Goal: Task Accomplishment & Management: Use online tool/utility

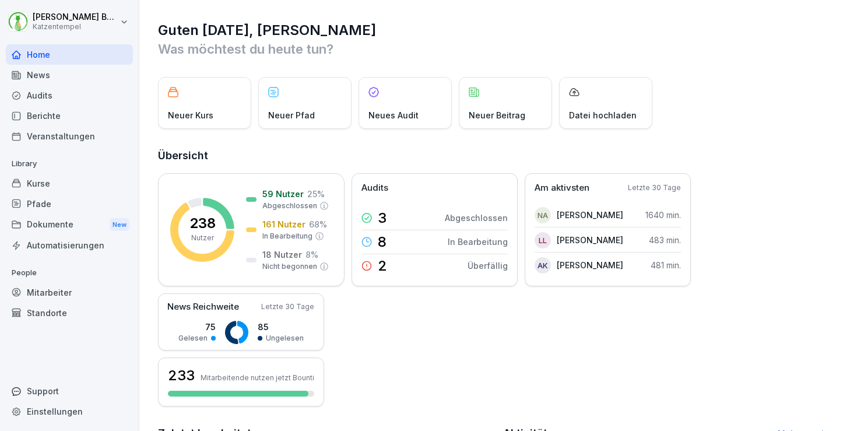
click at [48, 185] on div "Kurse" at bounding box center [69, 183] width 127 height 20
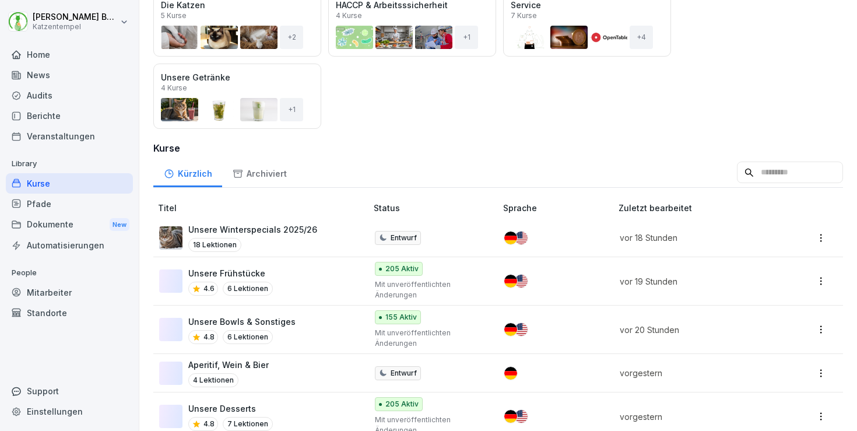
scroll to position [171, 0]
click at [310, 226] on p "Unsere Winterspecials 2025/26" at bounding box center [252, 229] width 129 height 12
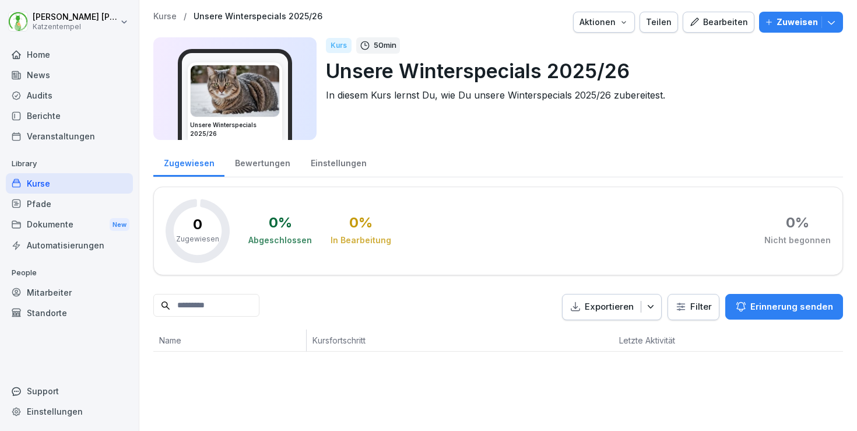
click at [716, 21] on div "Bearbeiten" at bounding box center [718, 22] width 59 height 13
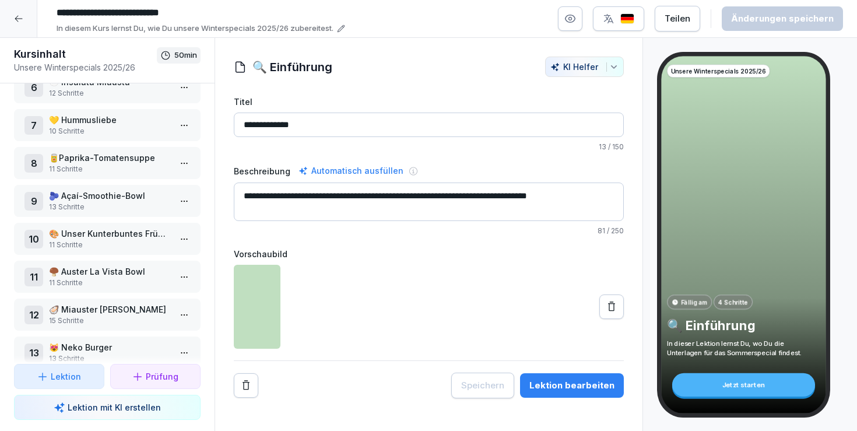
scroll to position [223, 0]
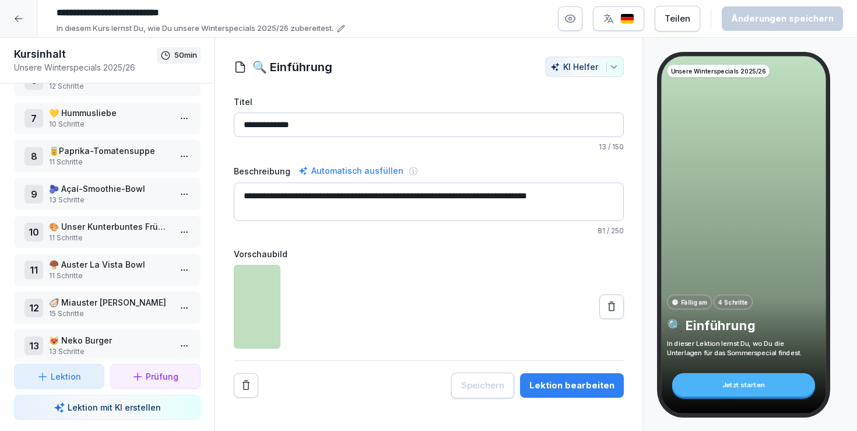
click at [111, 304] on p "🦪 Miauster Umami Sandwich" at bounding box center [109, 302] width 121 height 12
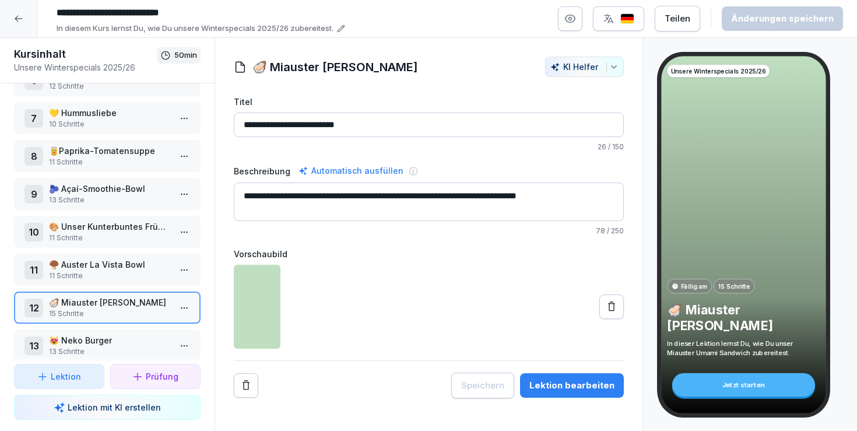
click at [554, 390] on div "Lektion bearbeiten" at bounding box center [571, 385] width 85 height 13
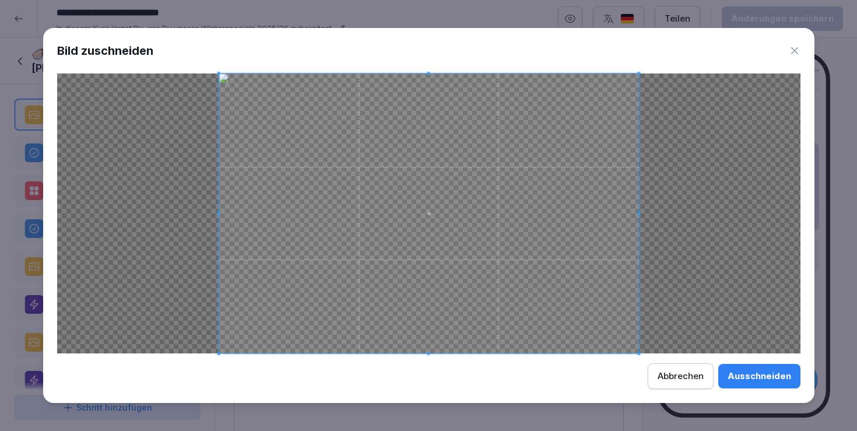
click at [767, 374] on div "Ausschneiden" at bounding box center [760, 376] width 64 height 13
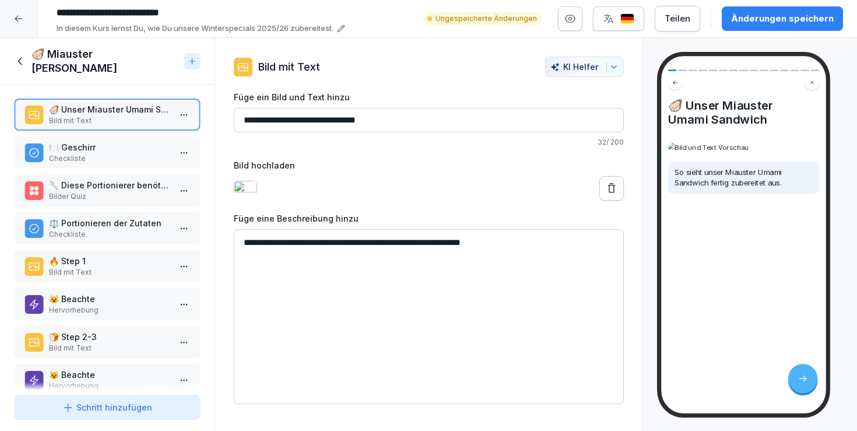
click at [789, 13] on div "Änderungen speichern" at bounding box center [782, 18] width 103 height 13
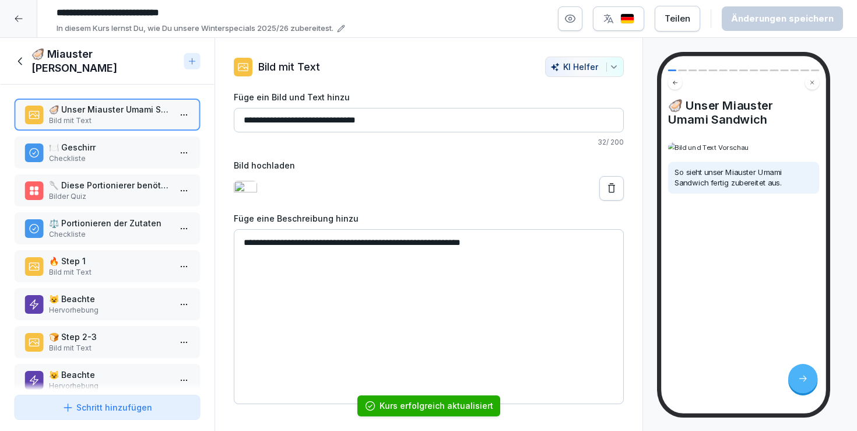
click at [34, 57] on h1 "🦪 Miauster Umami Sandwich" at bounding box center [105, 61] width 148 height 28
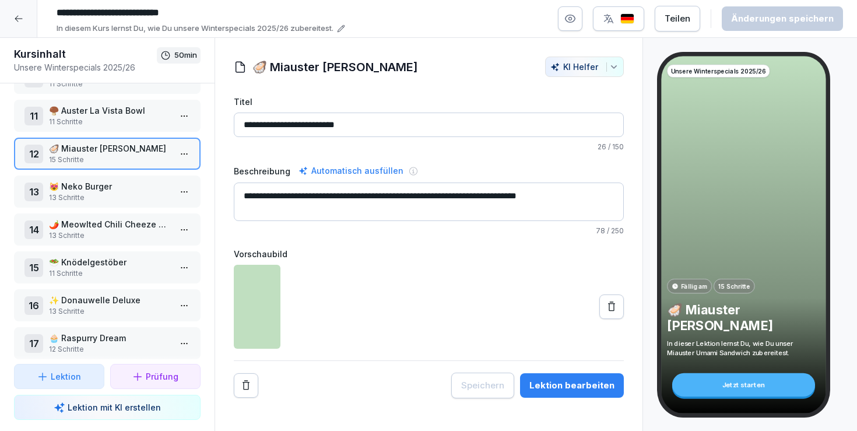
scroll to position [384, 0]
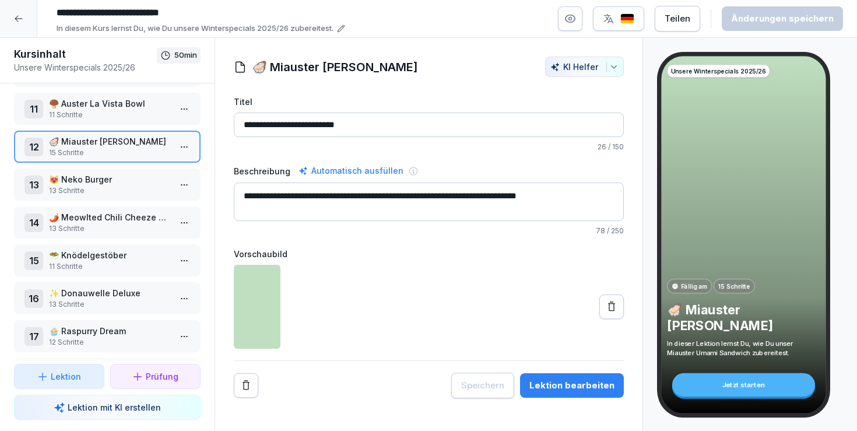
click at [146, 252] on p "🥗 Knödelgestöber" at bounding box center [109, 255] width 121 height 12
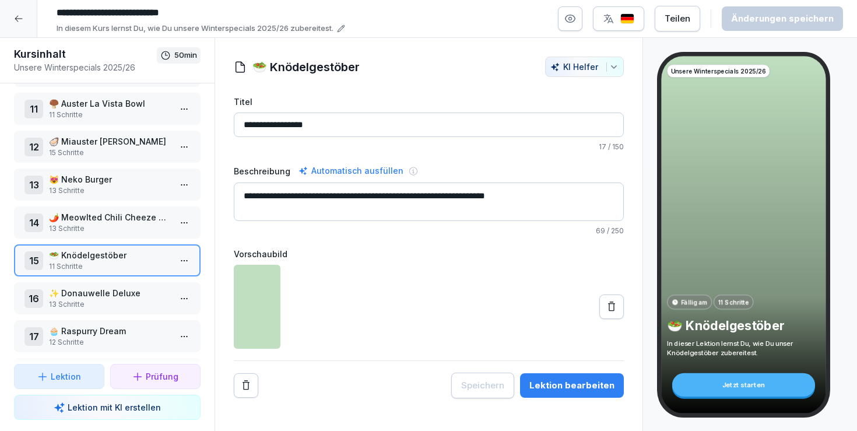
click at [569, 386] on div "Lektion bearbeiten" at bounding box center [571, 385] width 85 height 13
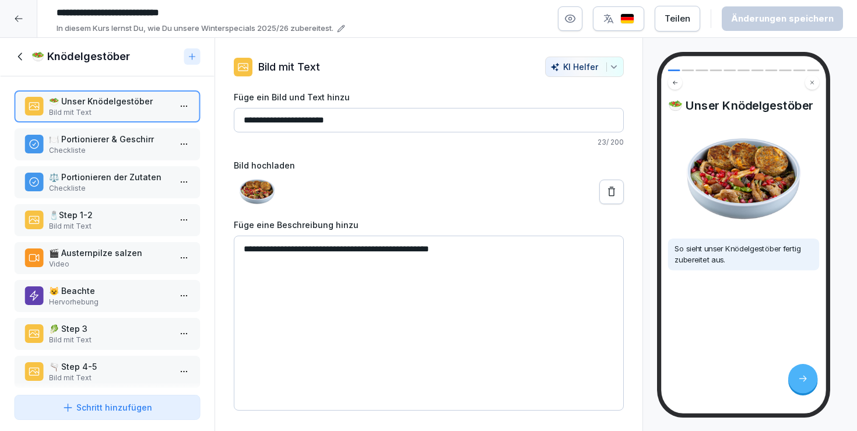
click at [19, 63] on icon at bounding box center [20, 56] width 13 height 13
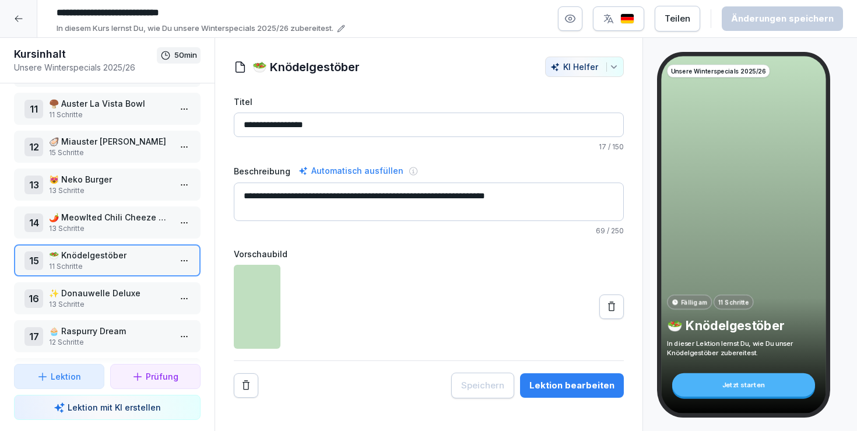
click at [117, 180] on p "😻 Neko Burger" at bounding box center [109, 179] width 121 height 12
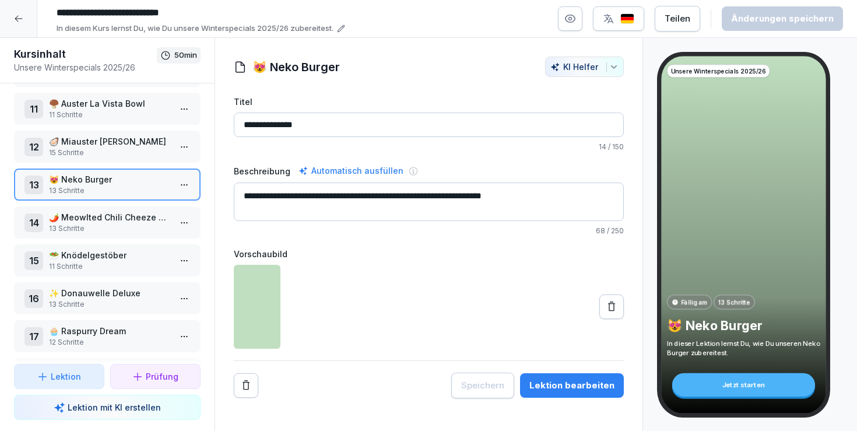
click at [566, 379] on div "Lektion bearbeiten" at bounding box center [571, 385] width 85 height 13
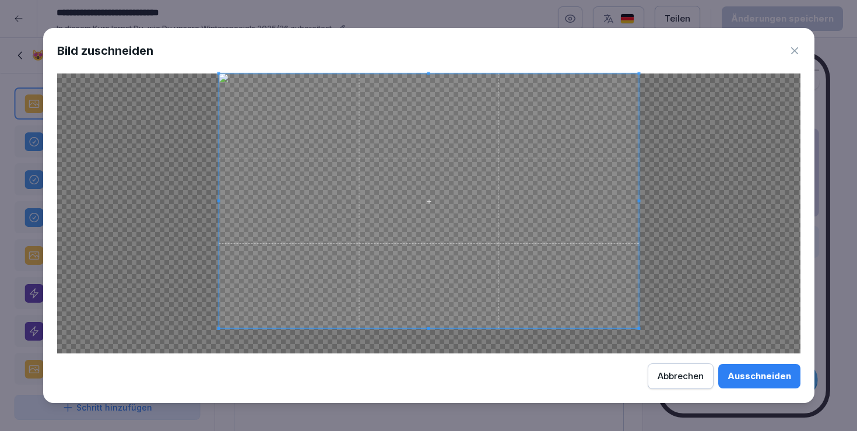
click at [429, 329] on span at bounding box center [428, 328] width 3 height 3
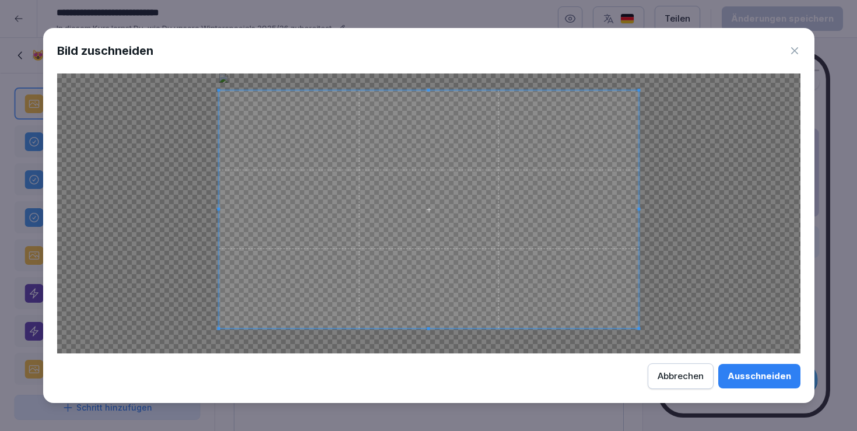
click at [432, 90] on div at bounding box center [429, 209] width 420 height 238
click at [763, 378] on div "Ausschneiden" at bounding box center [760, 376] width 64 height 13
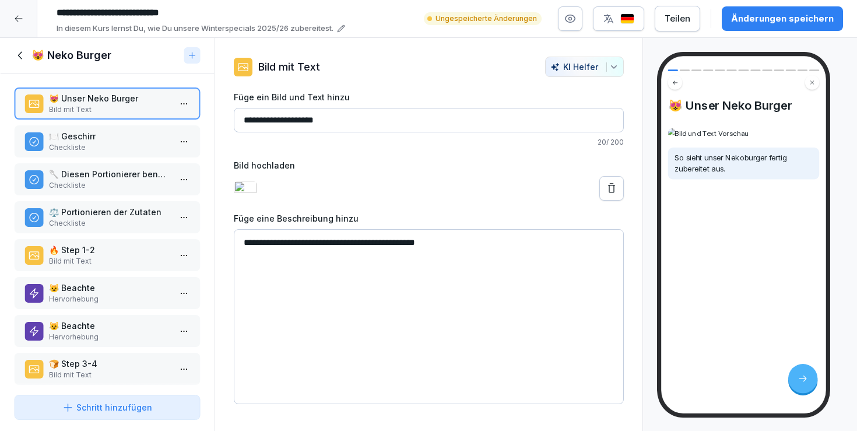
click at [803, 20] on div "Änderungen speichern" at bounding box center [782, 18] width 103 height 13
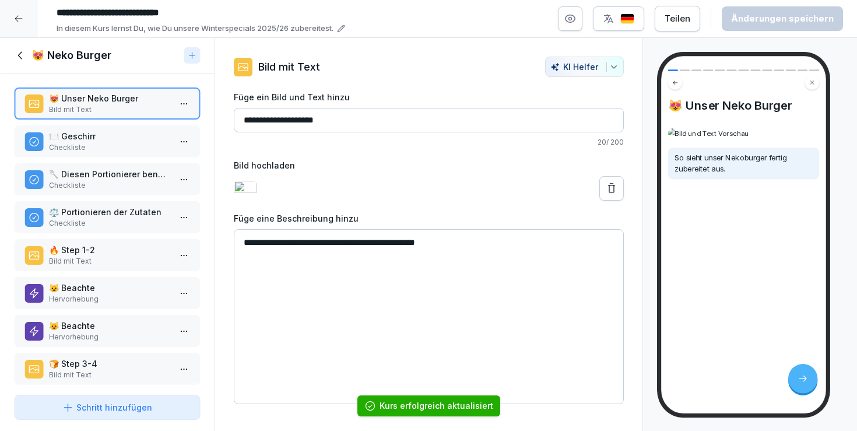
click at [17, 59] on icon at bounding box center [20, 55] width 13 height 13
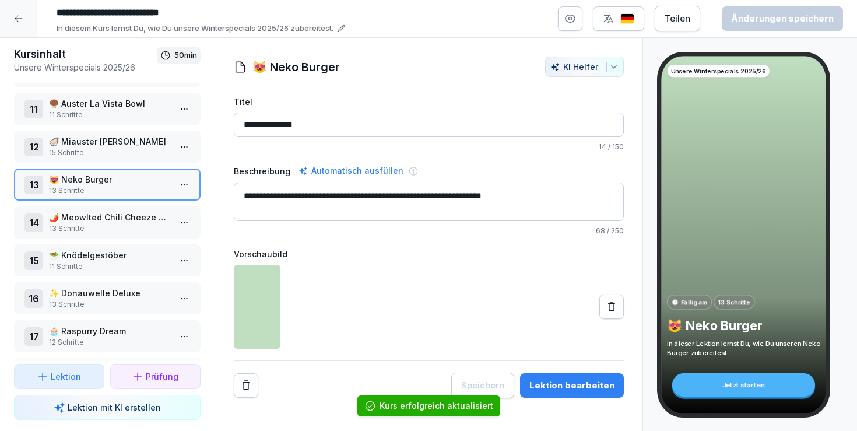
click at [124, 296] on p "✨ Donauwelle Deluxe" at bounding box center [109, 293] width 121 height 12
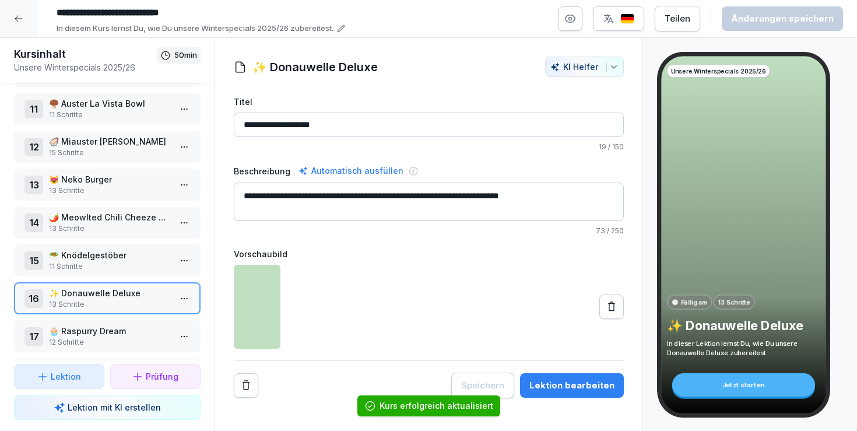
click at [563, 380] on div "Lektion bearbeiten" at bounding box center [571, 385] width 85 height 13
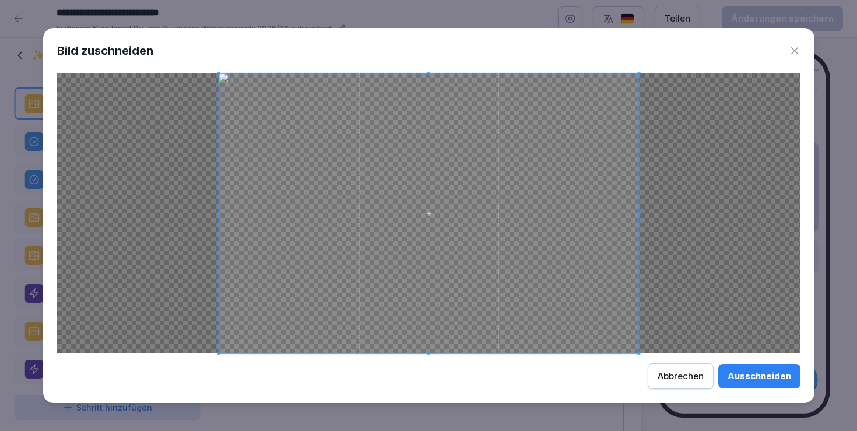
click at [785, 378] on div "Ausschneiden" at bounding box center [760, 376] width 64 height 13
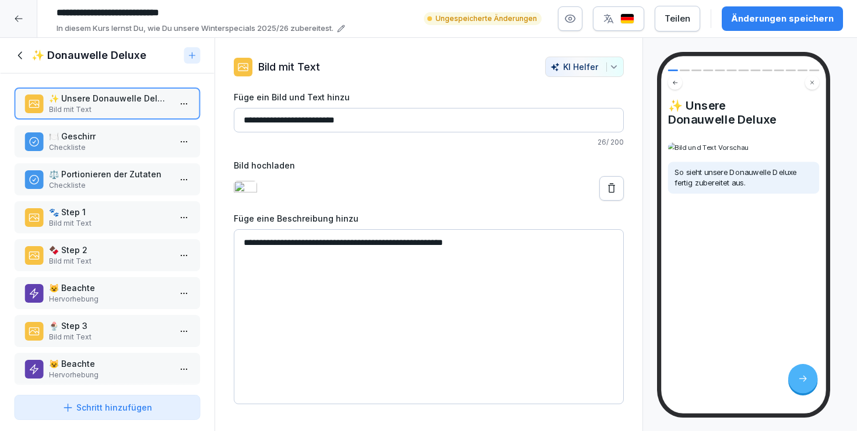
click at [776, 10] on button "Änderungen speichern" at bounding box center [782, 18] width 121 height 24
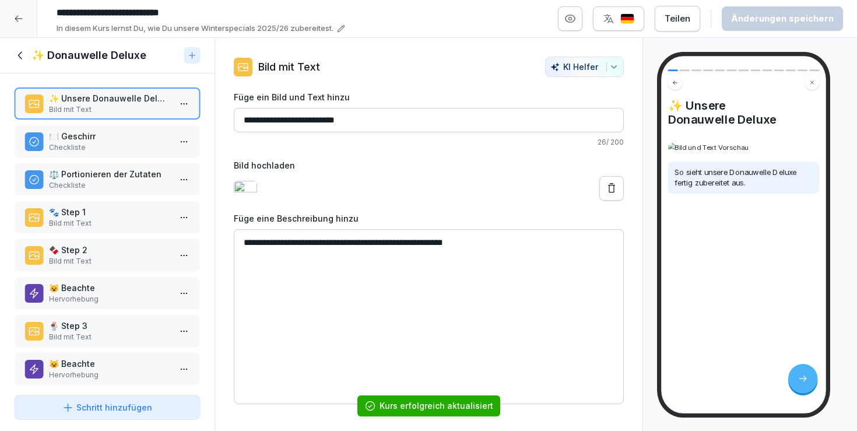
click at [40, 58] on h1 "✨ Donauwelle Deluxe" at bounding box center [88, 55] width 115 height 14
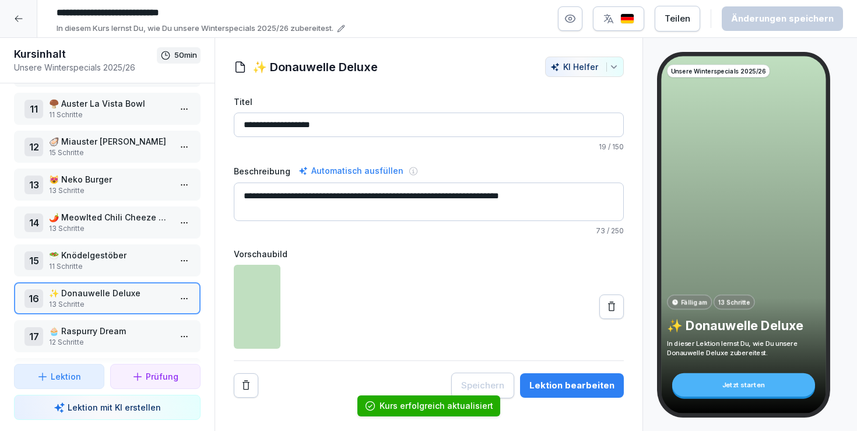
click at [120, 343] on p "12 Schritte" at bounding box center [109, 342] width 121 height 10
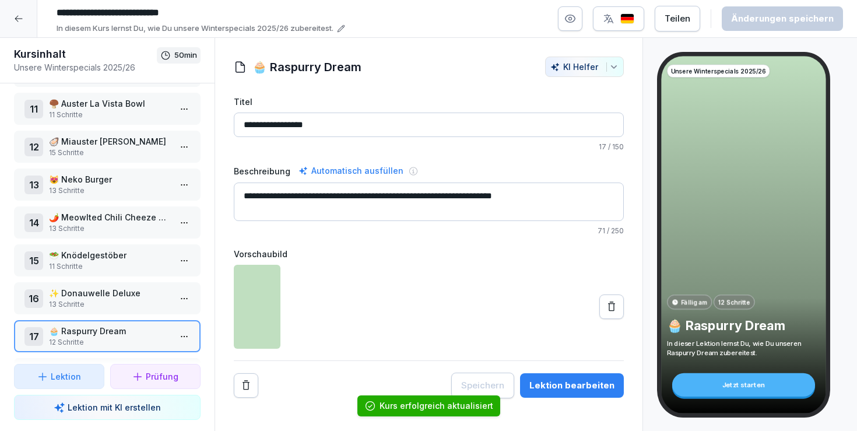
click at [541, 385] on ol "Kurs erfolgreich aktualisiert" at bounding box center [428, 406] width 227 height 50
click at [566, 383] on div "Lektion bearbeiten" at bounding box center [571, 385] width 85 height 13
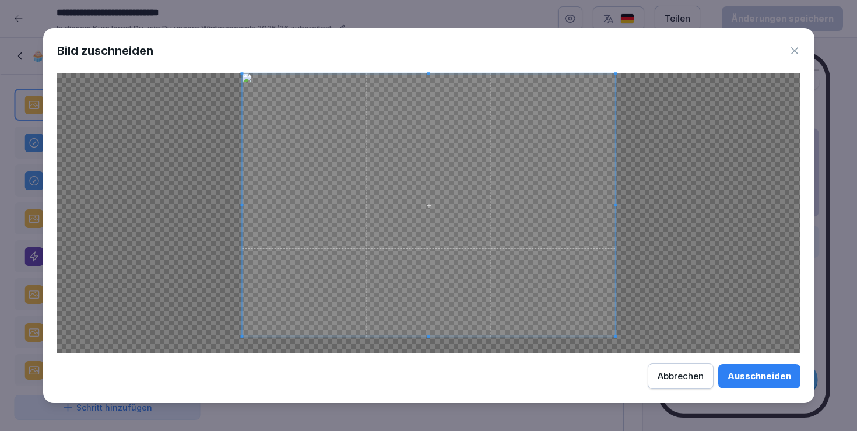
click at [429, 337] on span at bounding box center [428, 336] width 3 height 3
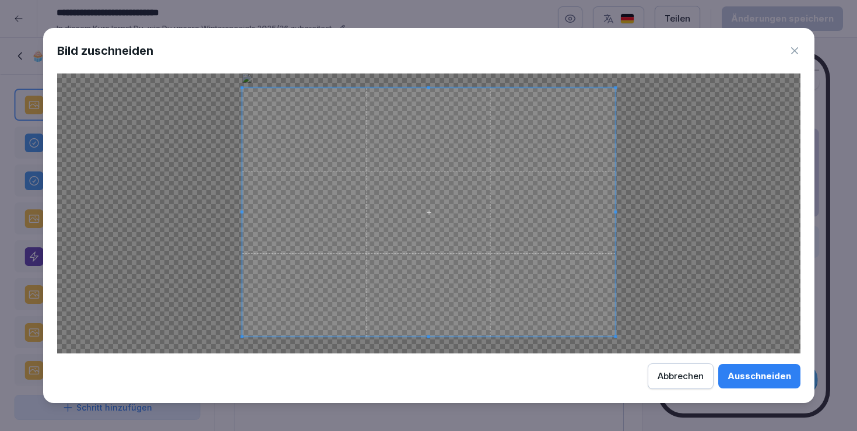
click at [432, 89] on div at bounding box center [428, 212] width 373 height 248
click at [771, 378] on div "Ausschneiden" at bounding box center [760, 376] width 64 height 13
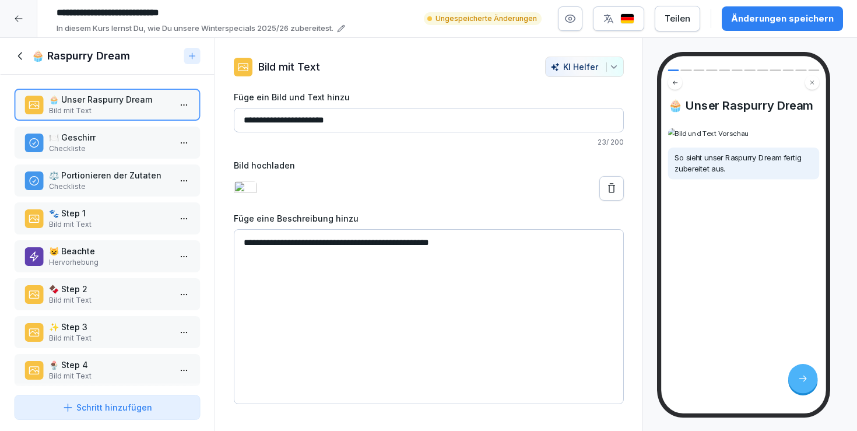
click at [763, 13] on div "Änderungen speichern" at bounding box center [782, 18] width 103 height 13
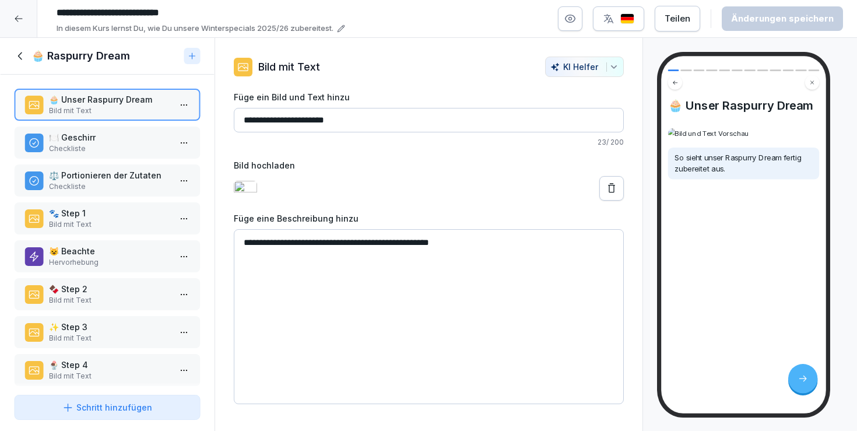
click at [42, 57] on h1 "🧁 Raspurry Dream" at bounding box center [80, 56] width 99 height 14
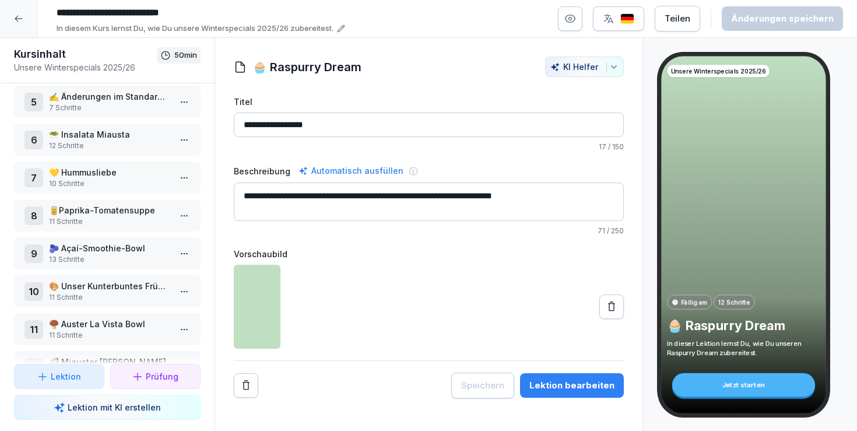
scroll to position [158, 0]
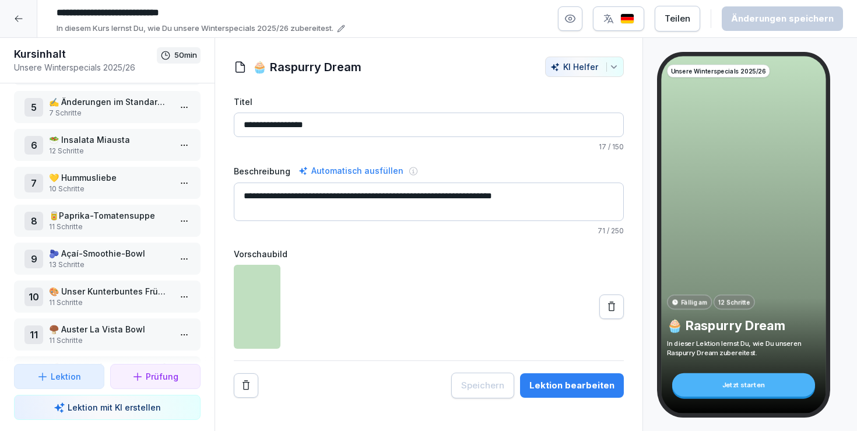
click at [122, 179] on p "💛 Hummusliebe" at bounding box center [109, 177] width 121 height 12
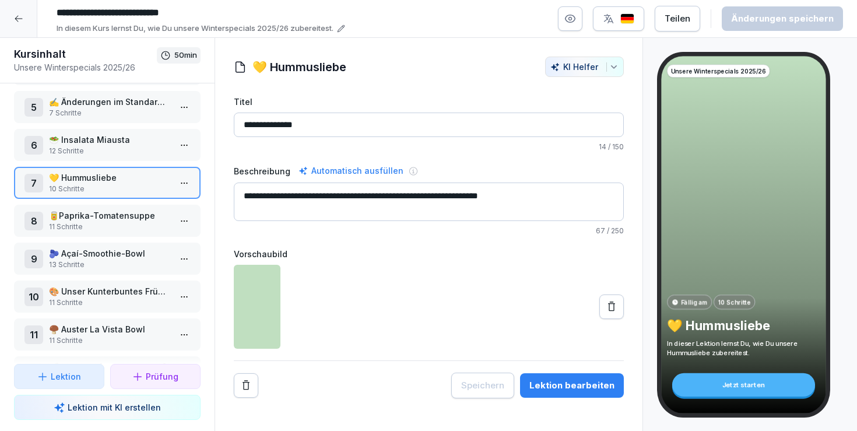
click at [587, 380] on div "Lektion bearbeiten" at bounding box center [571, 385] width 85 height 13
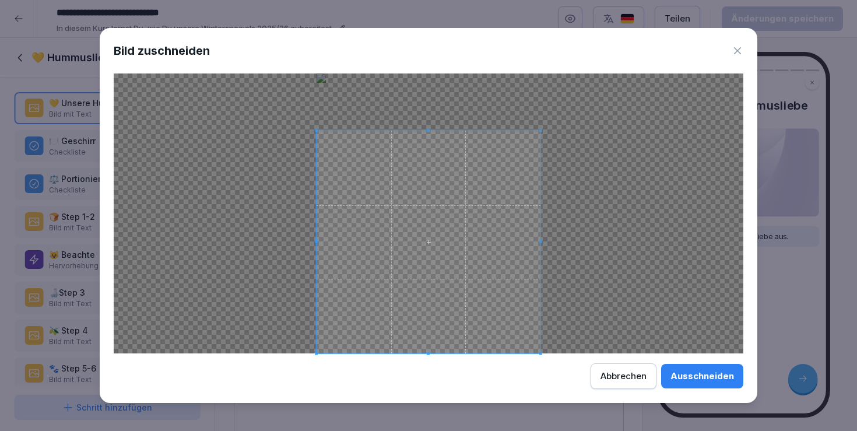
click at [442, 132] on div at bounding box center [429, 242] width 224 height 223
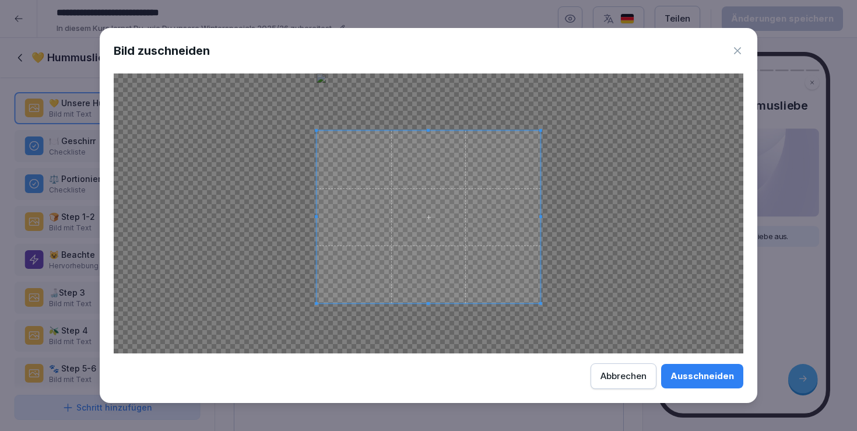
click at [434, 303] on div at bounding box center [429, 217] width 224 height 173
click at [694, 374] on div "Ausschneiden" at bounding box center [703, 376] width 64 height 13
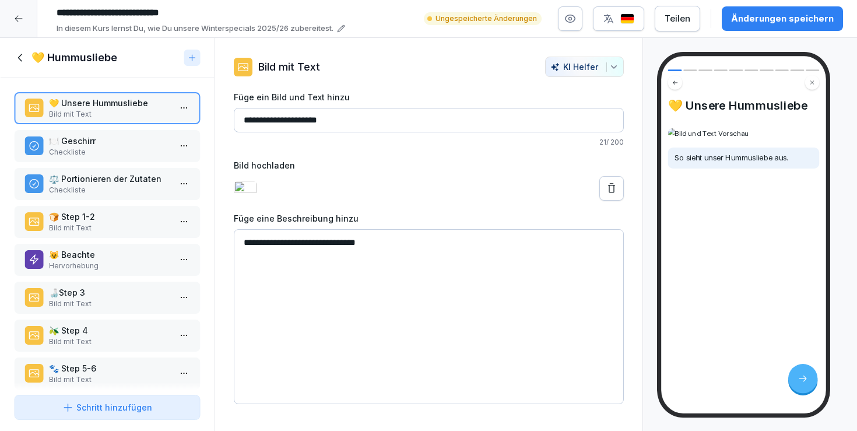
click at [796, 20] on div "Änderungen speichern" at bounding box center [782, 18] width 103 height 13
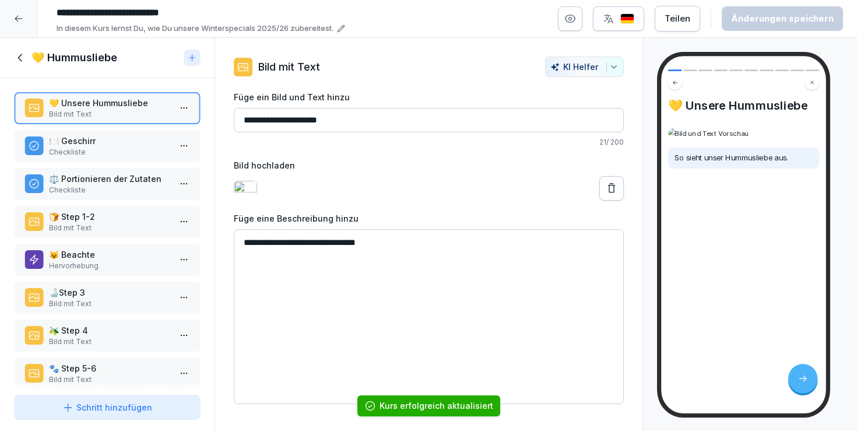
click at [48, 61] on h1 "💛 Hummusliebe" at bounding box center [74, 58] width 86 height 14
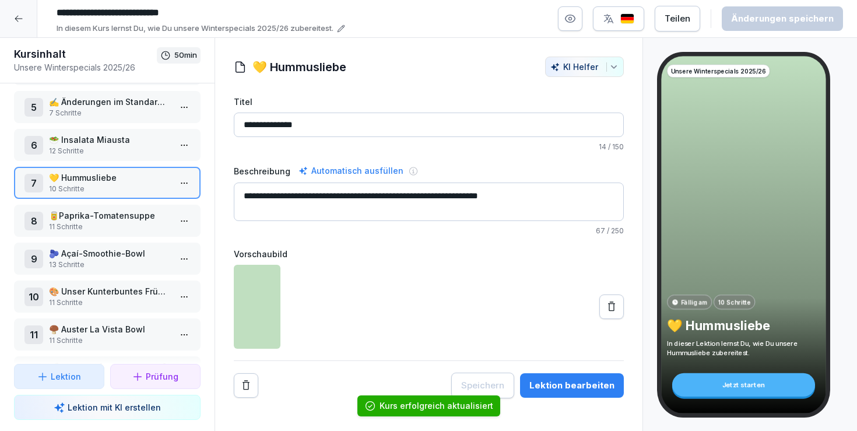
click at [94, 219] on p "🥫Paprika-Tomatensuppe" at bounding box center [109, 215] width 121 height 12
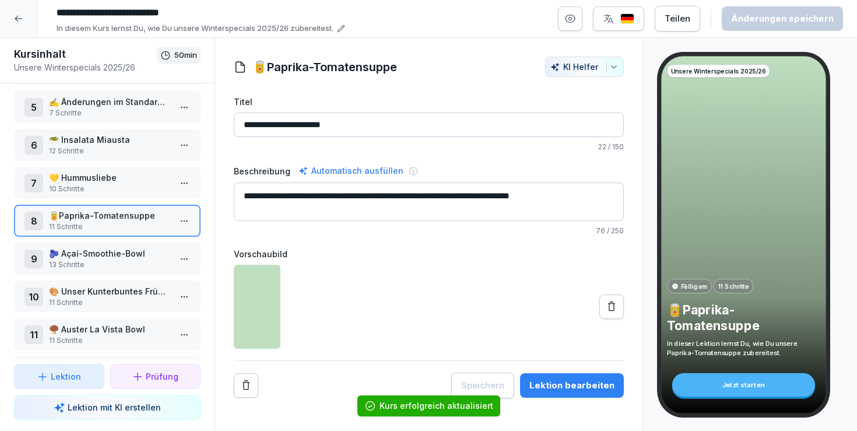
click at [563, 378] on button "Lektion bearbeiten" at bounding box center [572, 385] width 104 height 24
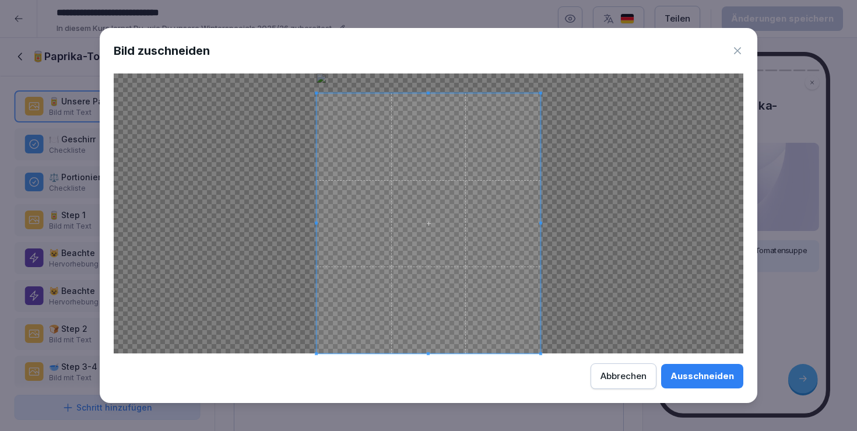
click at [431, 93] on div at bounding box center [429, 223] width 224 height 260
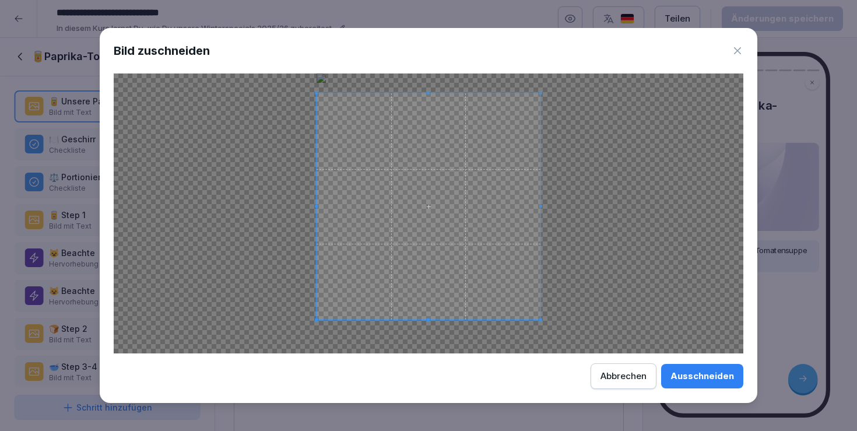
click at [440, 319] on div at bounding box center [429, 206] width 224 height 226
click at [704, 369] on button "Ausschneiden" at bounding box center [702, 376] width 82 height 24
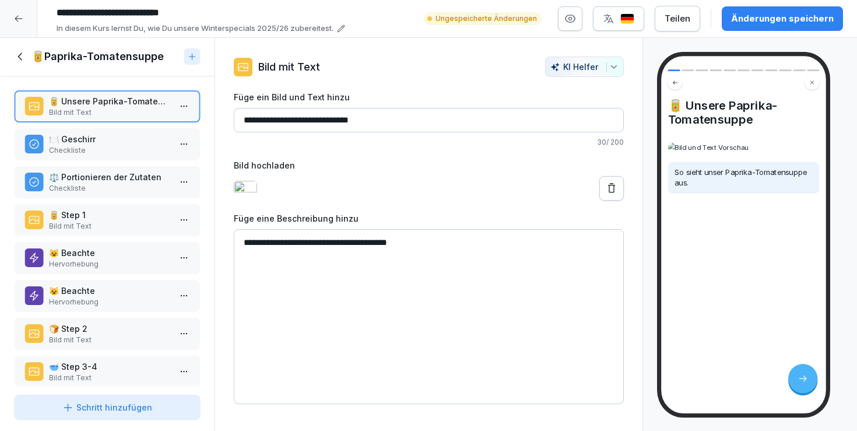
click at [769, 18] on div "Änderungen speichern" at bounding box center [782, 18] width 103 height 13
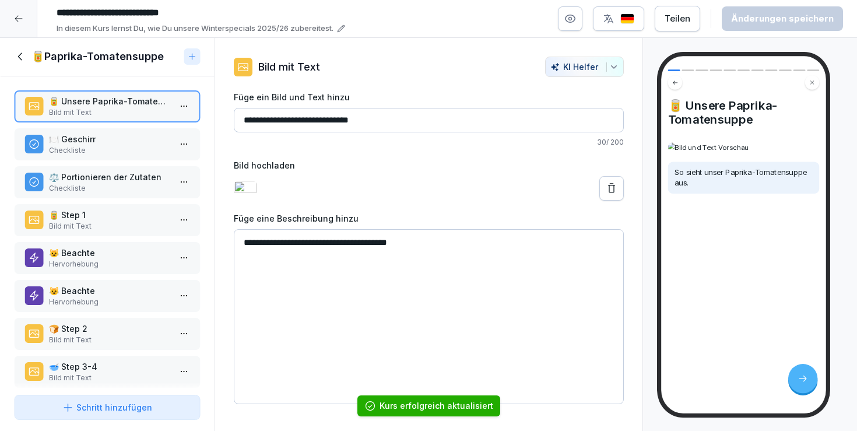
click at [33, 58] on h1 "🥫Paprika-Tomatensuppe" at bounding box center [97, 57] width 132 height 14
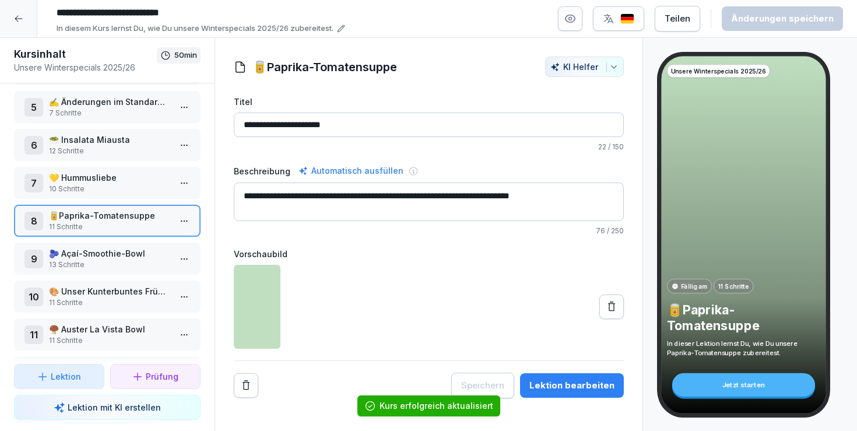
click at [92, 246] on div "9 🫐 Açaí-Smoothie-Bowl 13 Schritte" at bounding box center [107, 259] width 187 height 32
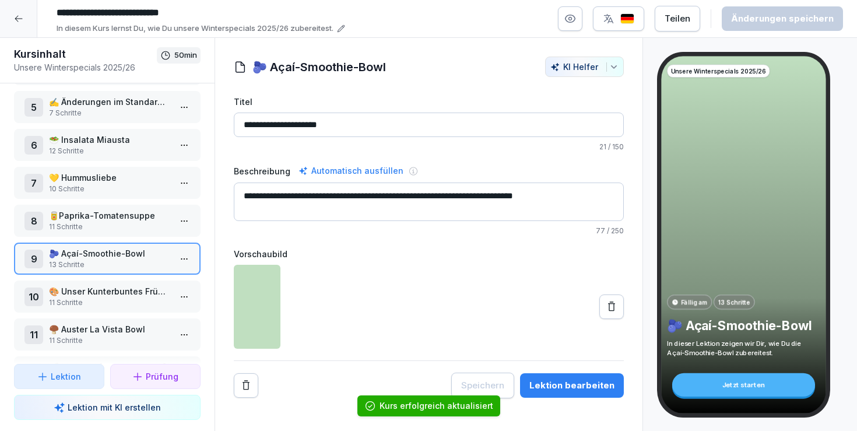
click at [582, 393] on button "Lektion bearbeiten" at bounding box center [572, 385] width 104 height 24
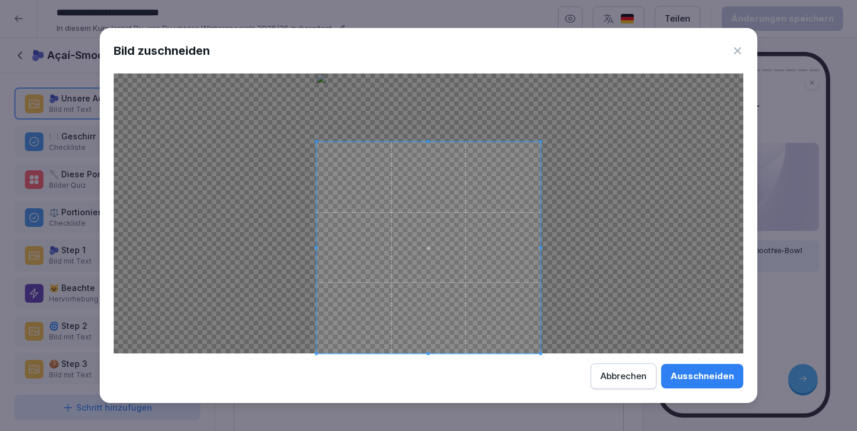
click at [438, 142] on div at bounding box center [429, 248] width 224 height 212
click at [429, 331] on span at bounding box center [428, 330] width 3 height 3
click at [710, 376] on div "Ausschneiden" at bounding box center [703, 376] width 64 height 13
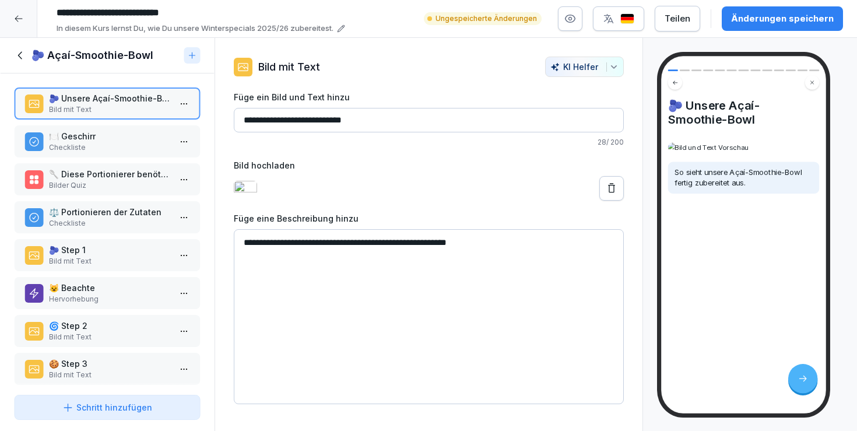
click at [764, 20] on div "Änderungen speichern" at bounding box center [782, 18] width 103 height 13
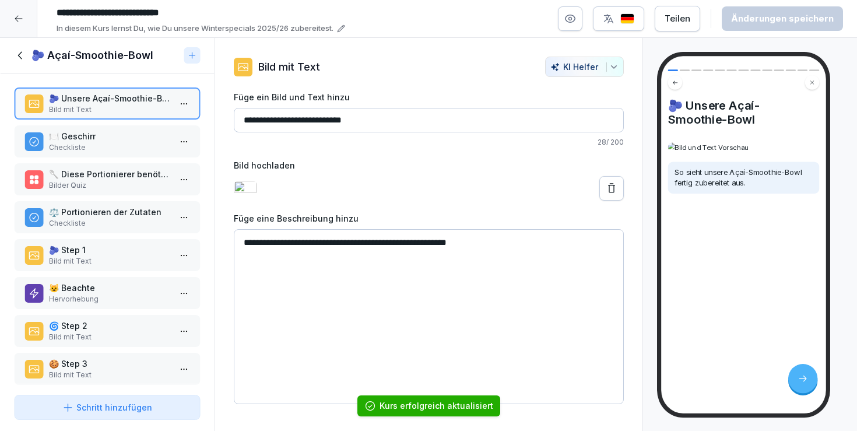
click at [67, 62] on h1 "🫐 Açaí-Smoothie-Bowl" at bounding box center [92, 55] width 122 height 14
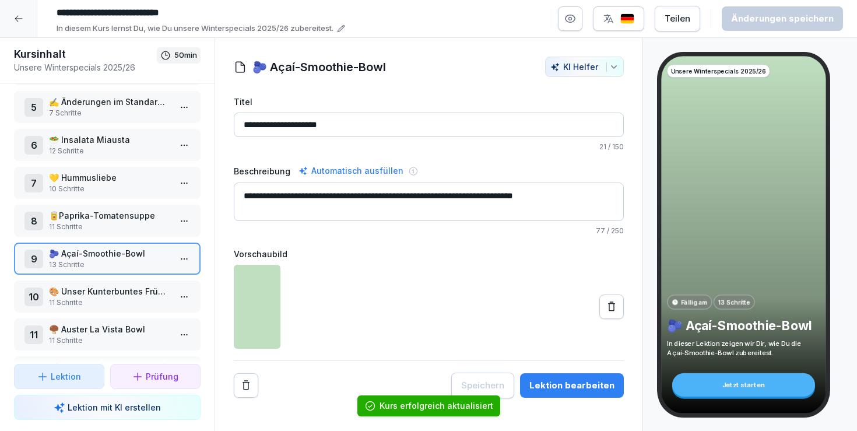
click at [110, 286] on p "🎨 Unser Kunterbuntes Frühstück" at bounding box center [109, 291] width 121 height 12
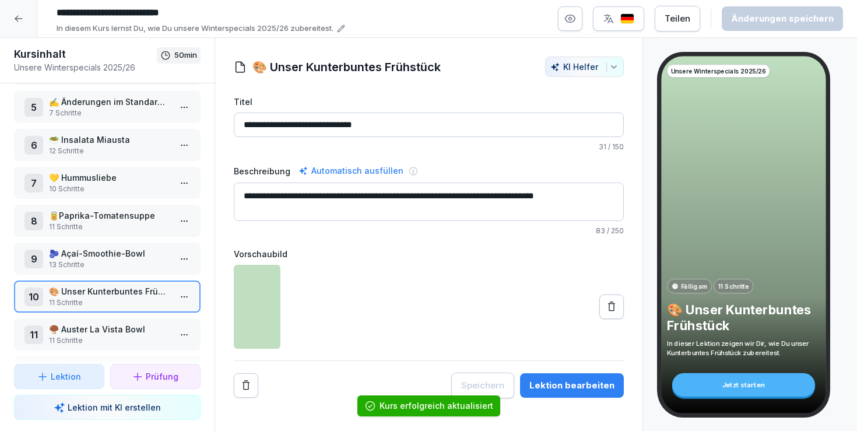
click at [565, 386] on div "Lektion bearbeiten" at bounding box center [571, 385] width 85 height 13
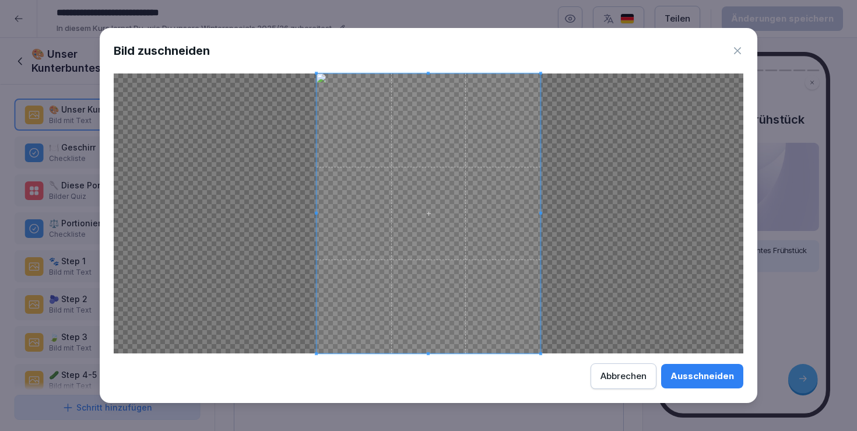
click at [428, 75] on span at bounding box center [429, 213] width 224 height 280
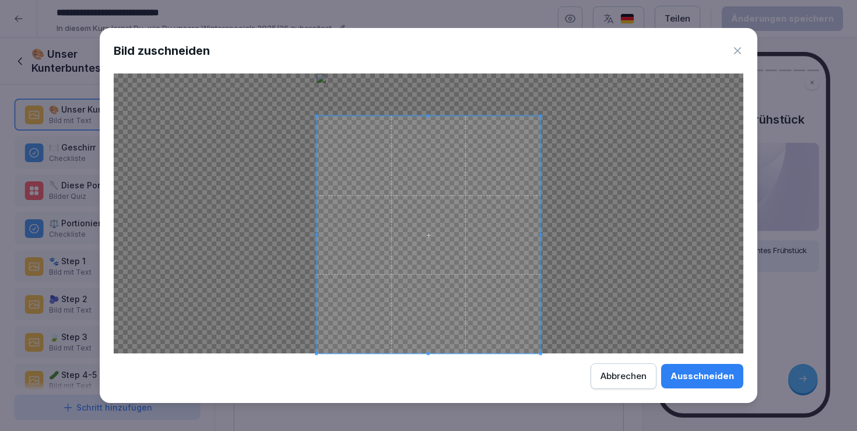
click at [433, 117] on span at bounding box center [429, 115] width 224 height 3
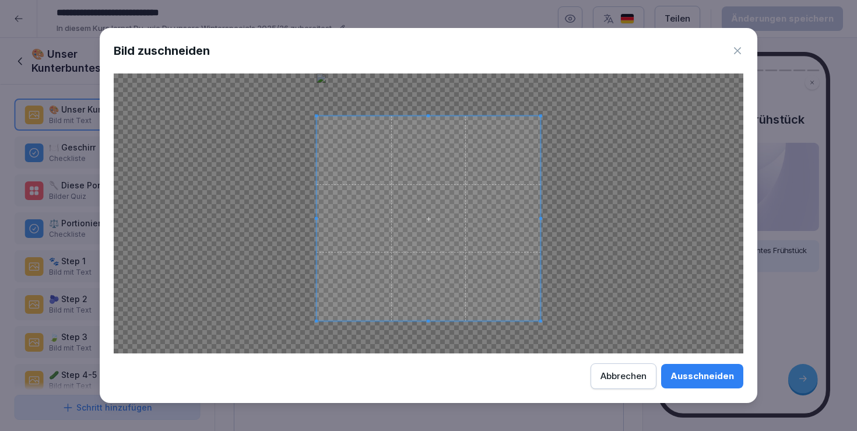
click at [437, 320] on div at bounding box center [429, 218] width 224 height 205
click at [692, 372] on div "Ausschneiden" at bounding box center [703, 376] width 64 height 13
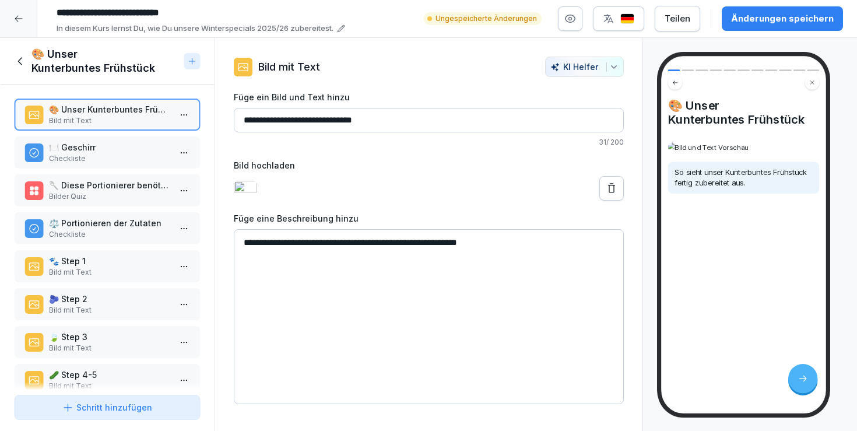
click at [771, 29] on button "Änderungen speichern" at bounding box center [782, 18] width 121 height 24
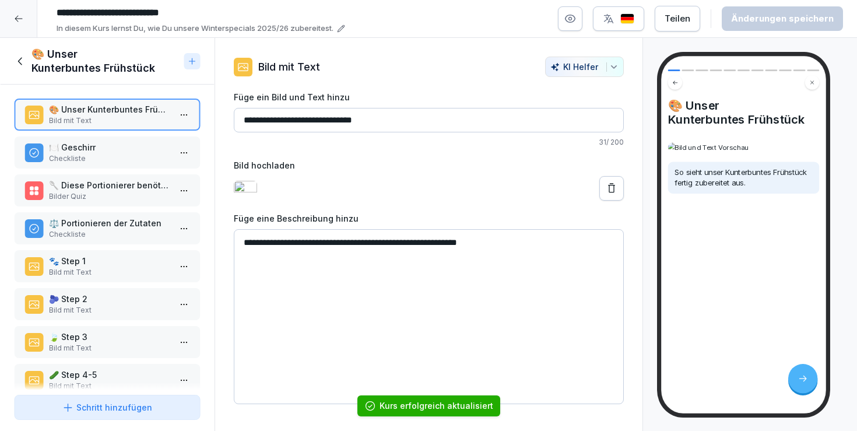
click at [29, 58] on div "🎨 Unser Kunterbuntes Frühstück" at bounding box center [97, 61] width 166 height 28
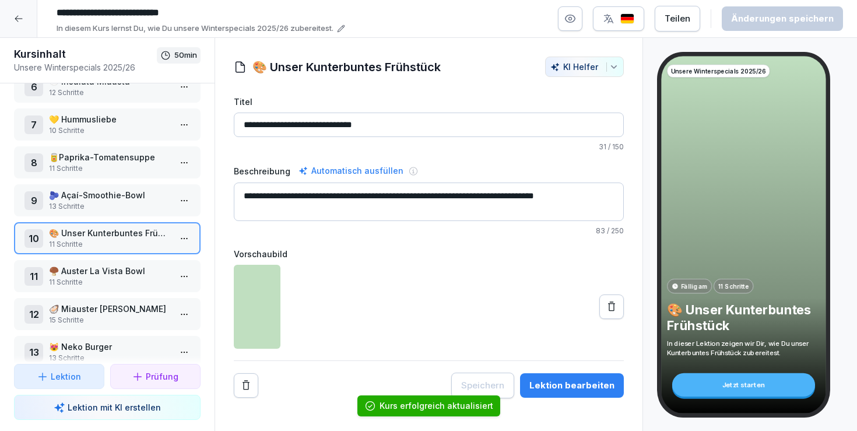
scroll to position [230, 0]
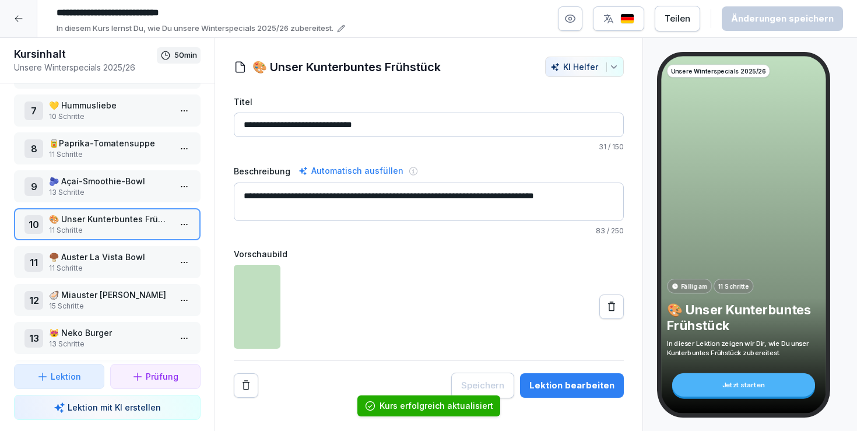
click at [116, 251] on p "🍄‍🟫 Auster La Vista Bowl" at bounding box center [109, 257] width 121 height 12
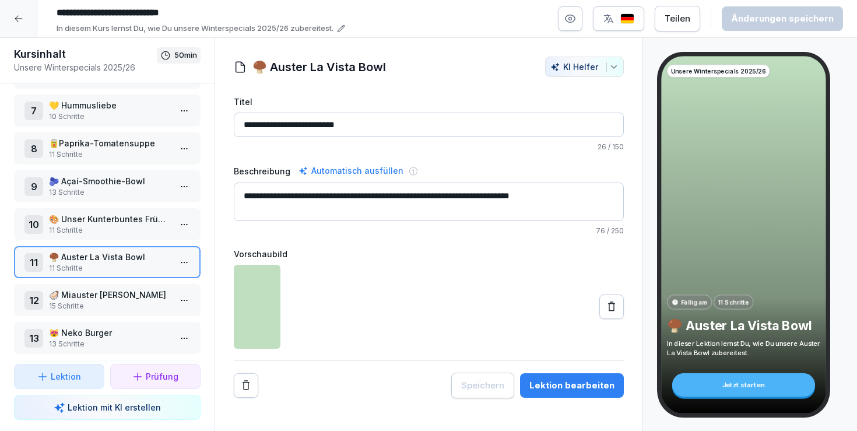
click at [565, 383] on div "Lektion bearbeiten" at bounding box center [571, 385] width 85 height 13
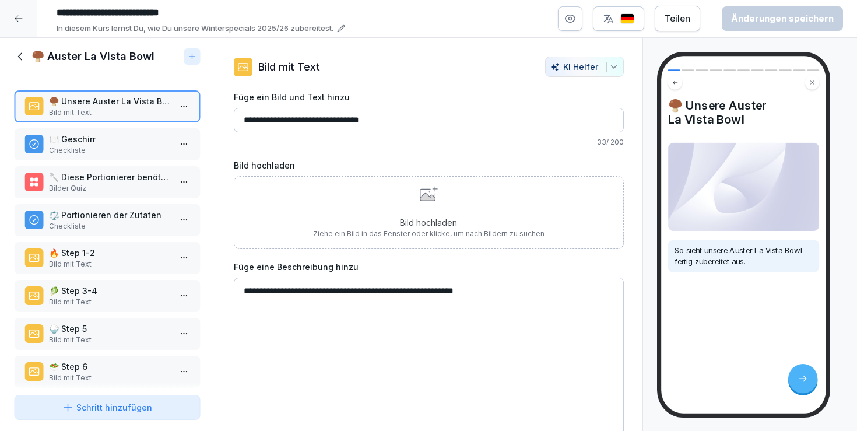
click at [67, 54] on h1 "🍄‍🟫 Auster La Vista Bowl" at bounding box center [92, 57] width 123 height 14
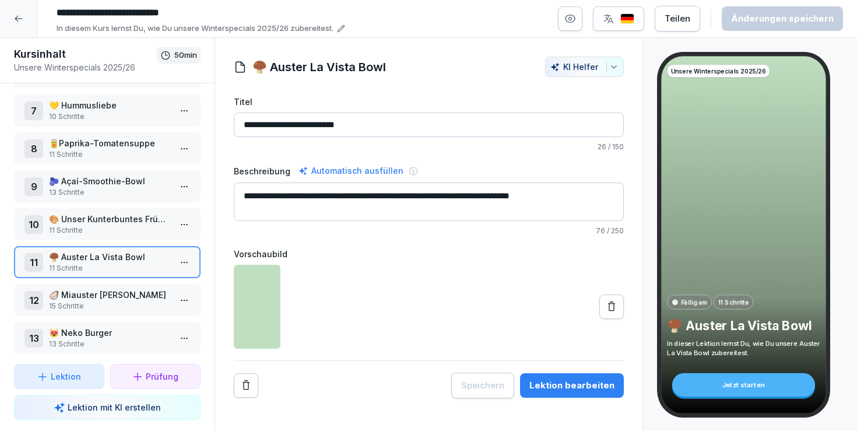
click at [131, 285] on div "12 🦪 Miauster Umami Sandwich 15 Schritte" at bounding box center [107, 300] width 187 height 32
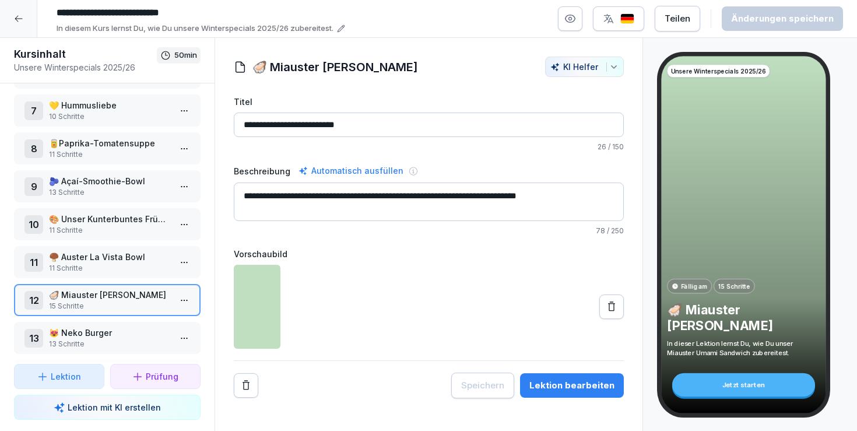
click at [131, 320] on div "1 🔍 Einführung 4 Schritte 2 💁‍♀️ Operative Hinweise Service 11 Schritte 3 🧑‍🍳 O…" at bounding box center [107, 223] width 215 height 280
click at [126, 334] on p "😻 Neko Burger" at bounding box center [109, 333] width 121 height 12
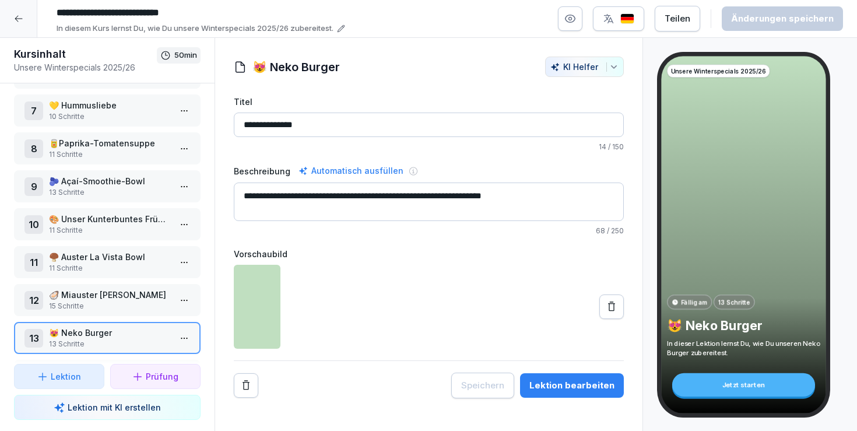
click at [560, 388] on div "Lektion bearbeiten" at bounding box center [571, 385] width 85 height 13
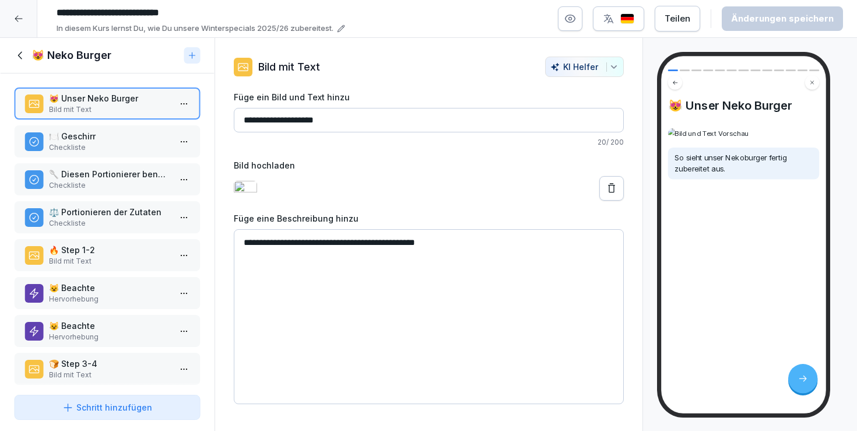
click at [23, 55] on icon at bounding box center [20, 55] width 13 height 13
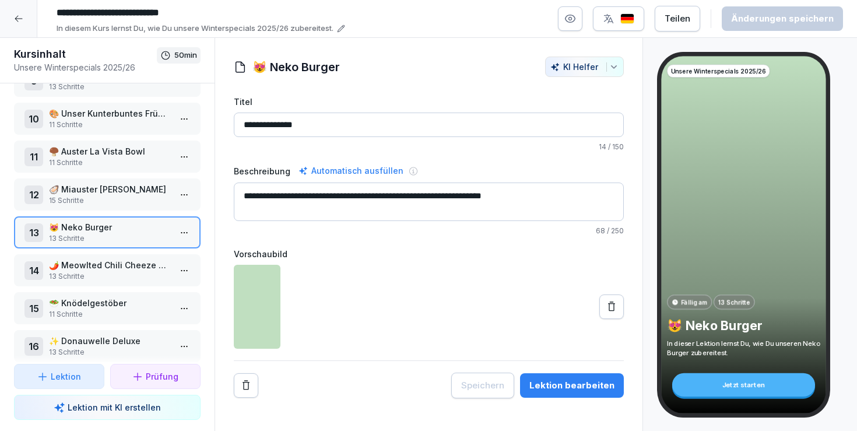
scroll to position [338, 0]
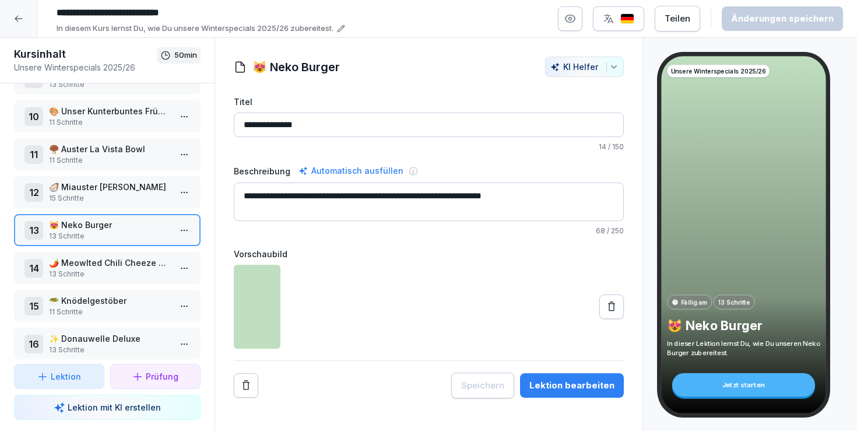
click at [114, 263] on p "🌶️ Meowlted Chili Cheeze Burger" at bounding box center [109, 263] width 121 height 12
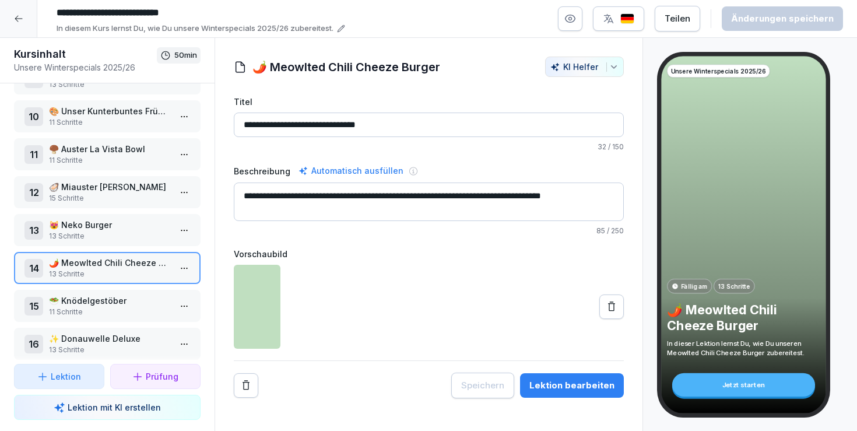
click at [561, 378] on button "Lektion bearbeiten" at bounding box center [572, 385] width 104 height 24
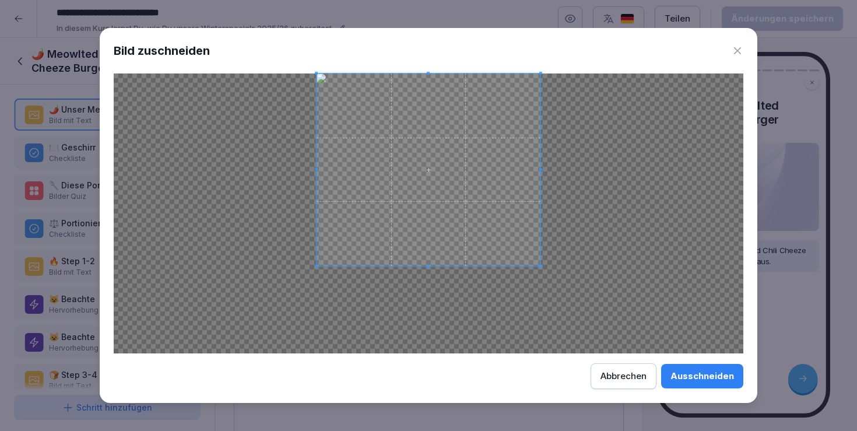
click at [438, 266] on div at bounding box center [429, 169] width 224 height 192
click at [428, 75] on span at bounding box center [429, 169] width 224 height 192
click at [432, 88] on div at bounding box center [429, 176] width 224 height 179
click at [721, 374] on div "Ausschneiden" at bounding box center [703, 376] width 64 height 13
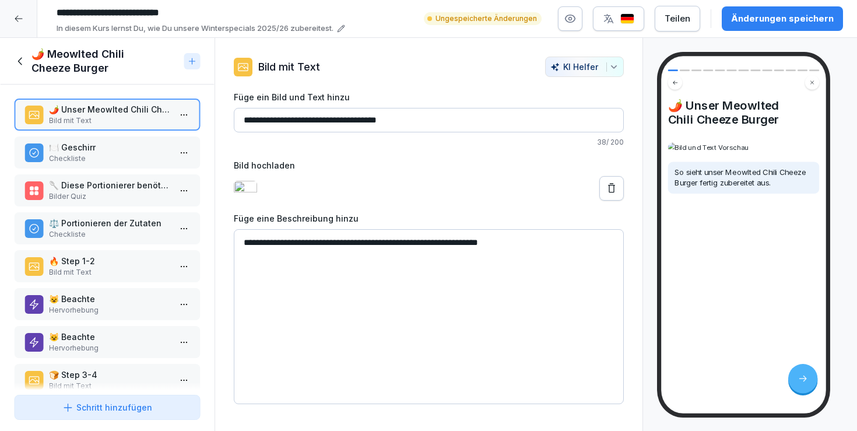
click at [773, 21] on div "Änderungen speichern" at bounding box center [782, 18] width 103 height 13
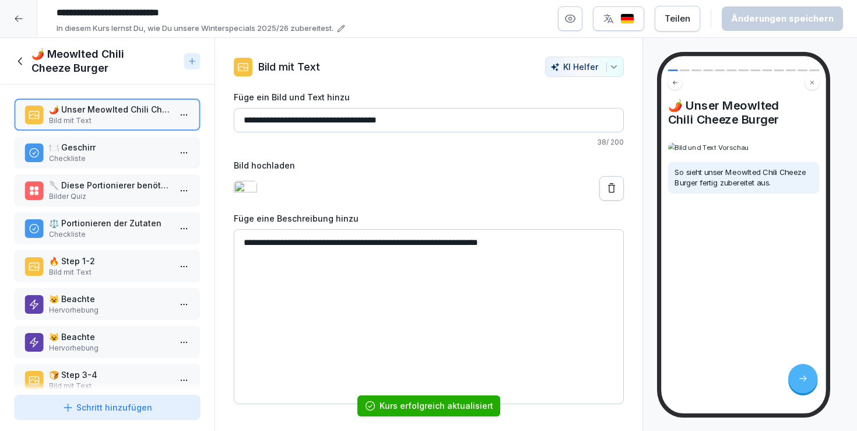
click at [25, 62] on icon at bounding box center [20, 61] width 13 height 13
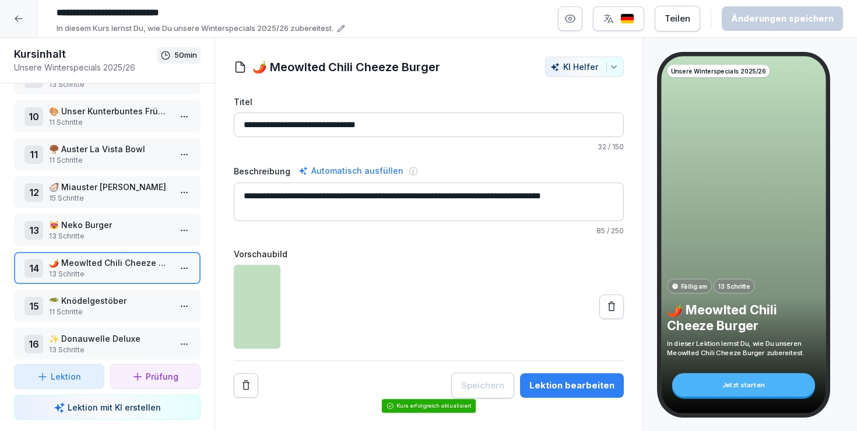
click at [106, 297] on p "🥗 Knödelgestöber" at bounding box center [109, 300] width 121 height 12
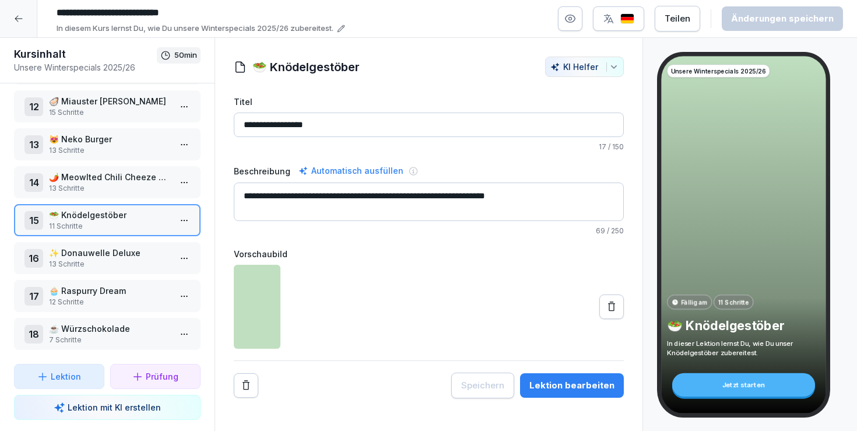
scroll to position [424, 0]
click at [116, 252] on p "✨ Donauwelle Deluxe" at bounding box center [109, 253] width 121 height 12
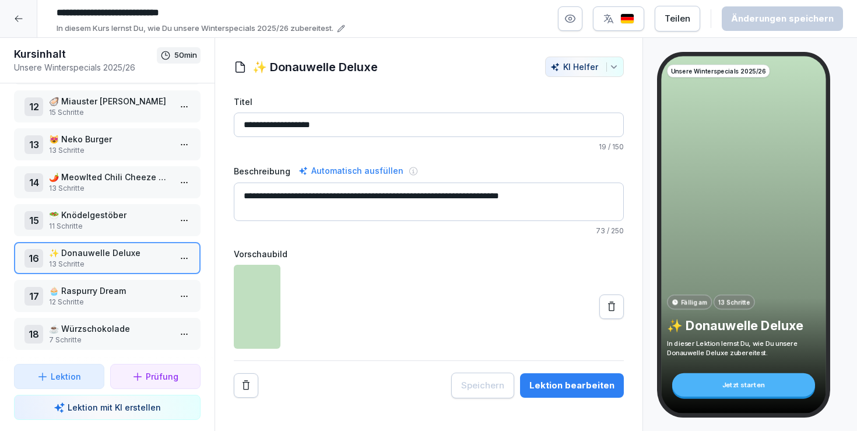
click at [106, 328] on p "☕️ Würzschokolade" at bounding box center [109, 328] width 121 height 12
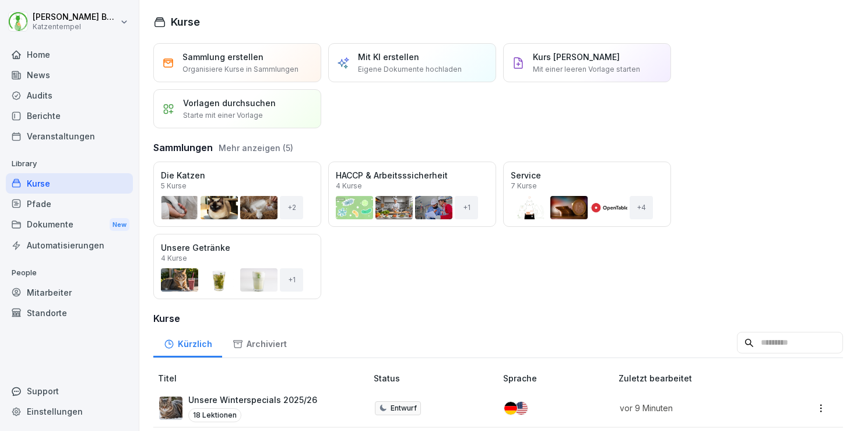
click at [0, 0] on div "Öffnen" at bounding box center [0, 0] width 0 height 0
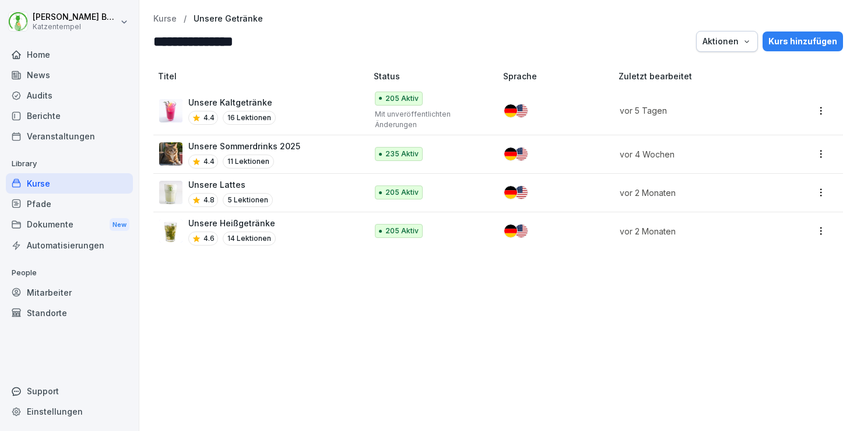
click at [307, 242] on div "Unsere Heißgetränke 4.6 14 Lektionen" at bounding box center [257, 231] width 196 height 29
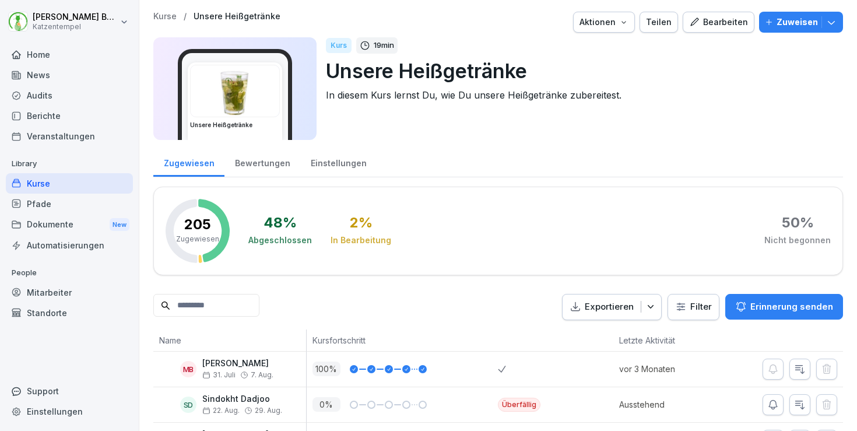
click at [721, 20] on div "Bearbeiten" at bounding box center [718, 22] width 59 height 13
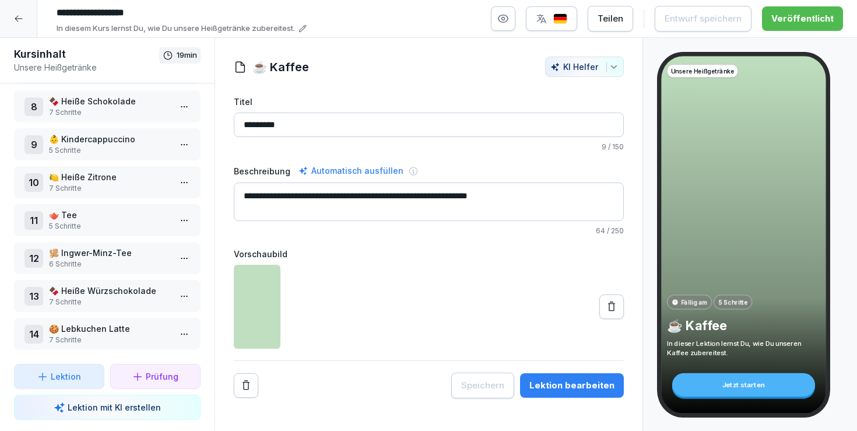
scroll to position [272, 0]
click at [116, 298] on p "7 Schritte" at bounding box center [109, 302] width 121 height 10
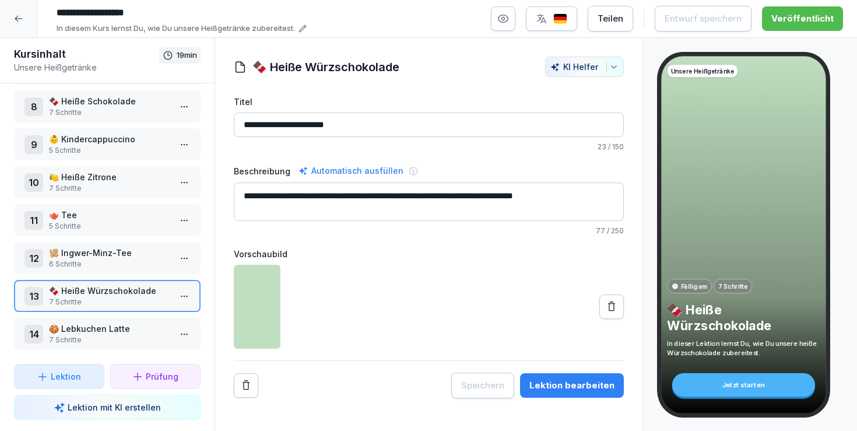
click at [559, 383] on div "Lektion bearbeiten" at bounding box center [571, 385] width 85 height 13
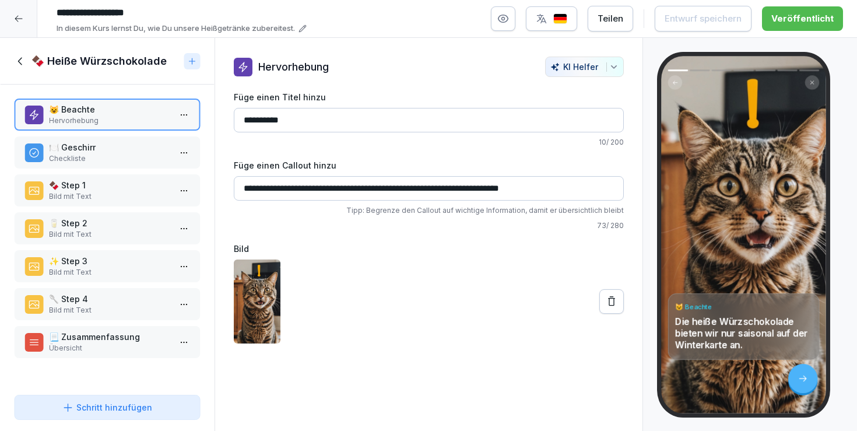
click at [111, 144] on p "🍽️ Geschirr" at bounding box center [109, 147] width 121 height 12
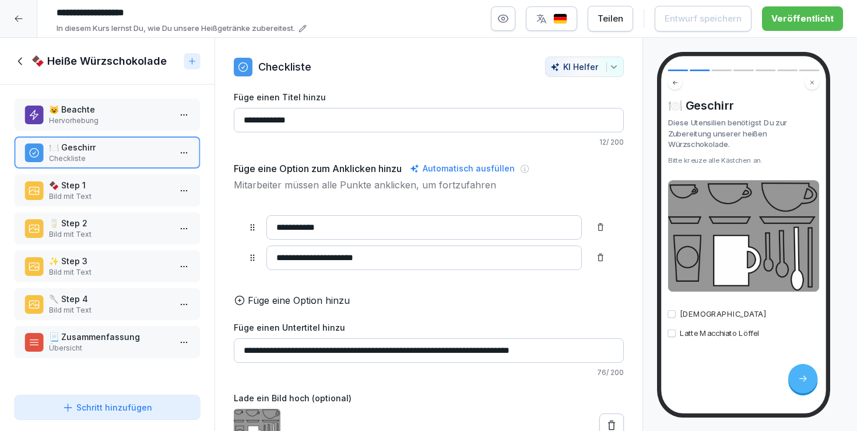
click at [117, 356] on div "📃 Zusammenfassung Übersicht" at bounding box center [107, 342] width 187 height 32
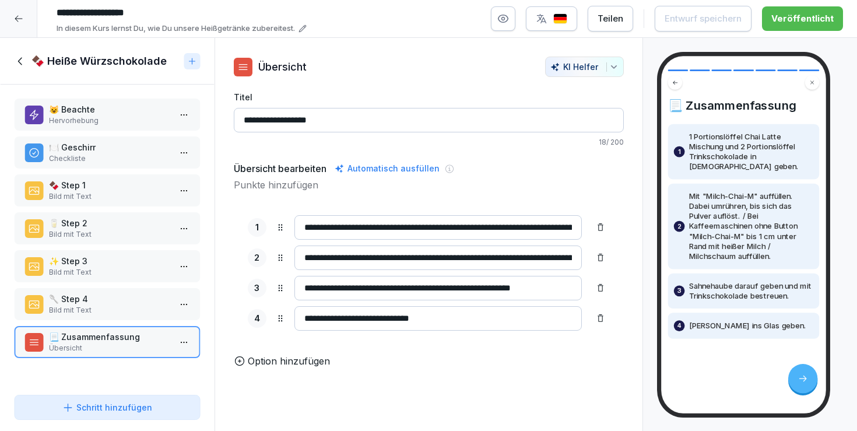
click at [107, 315] on p "Bild mit Text" at bounding box center [109, 310] width 121 height 10
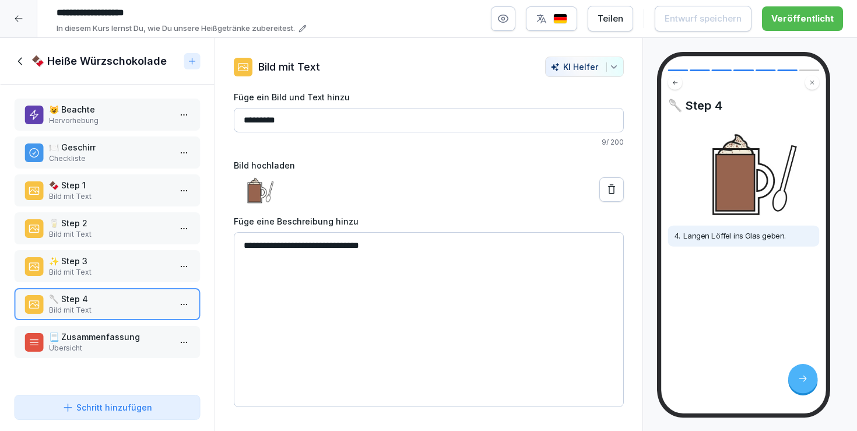
click at [109, 274] on p "Bild mit Text" at bounding box center [109, 272] width 121 height 10
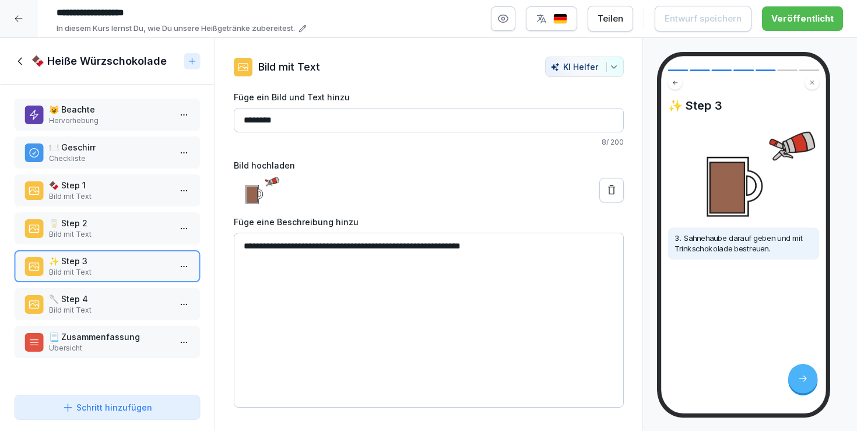
click at [106, 233] on p "Bild mit Text" at bounding box center [109, 234] width 121 height 10
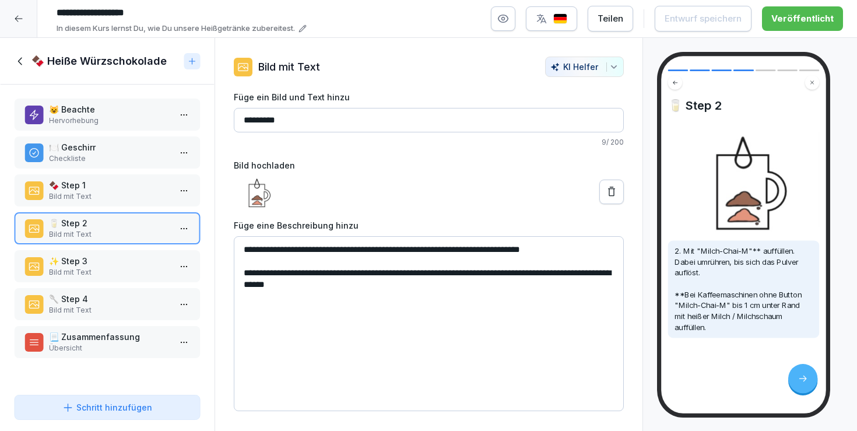
click at [113, 169] on div "😺 Beachte Hervorhebung 🍽️ Geschirr Checkliste 🍫 Step 1 Bild mit Text 🥛 Step 2 B…" at bounding box center [107, 238] width 215 height 306
click at [110, 185] on p "🍫 Step 1" at bounding box center [109, 185] width 121 height 12
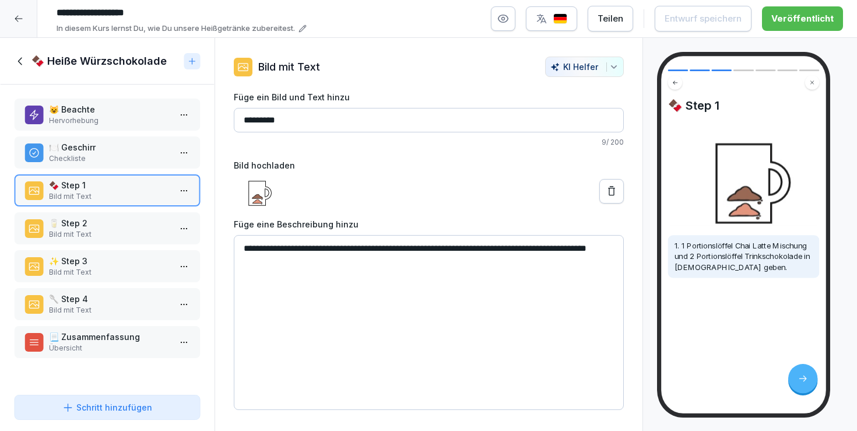
click at [56, 61] on h1 "🍫 Heiße Würzschokolade" at bounding box center [98, 61] width 135 height 14
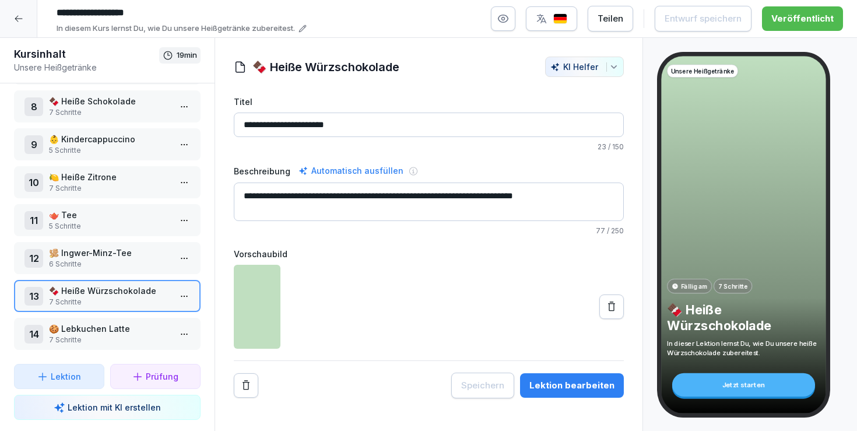
click at [104, 331] on p "🍪 Lebkuchen Latte" at bounding box center [109, 328] width 121 height 12
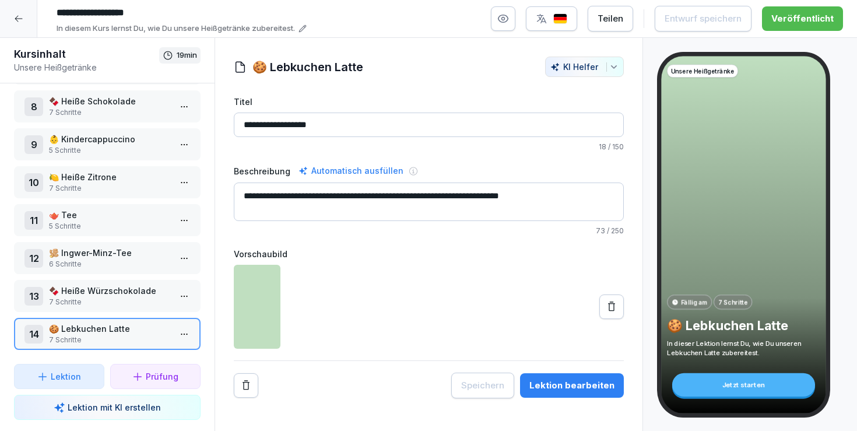
click at [19, 16] on icon at bounding box center [18, 18] width 9 height 9
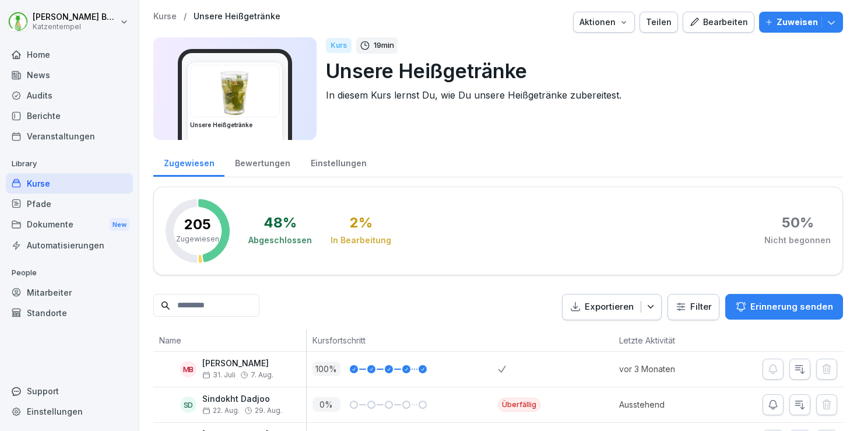
click at [174, 17] on p "Kurse" at bounding box center [164, 17] width 23 height 10
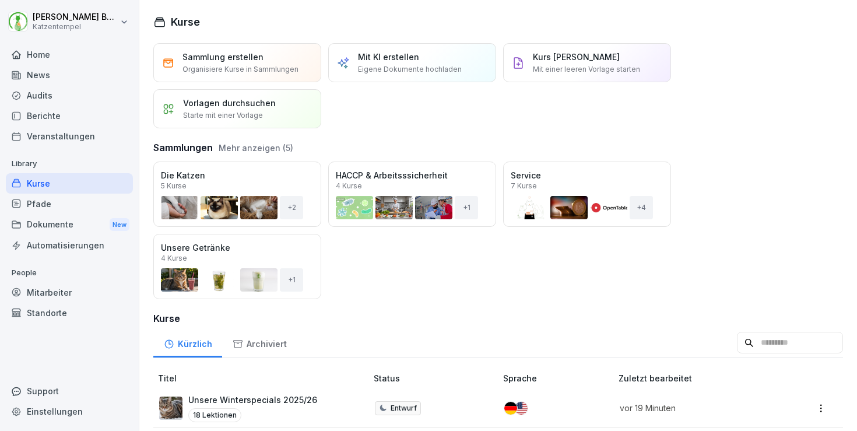
click at [0, 0] on div "Öffnen" at bounding box center [0, 0] width 0 height 0
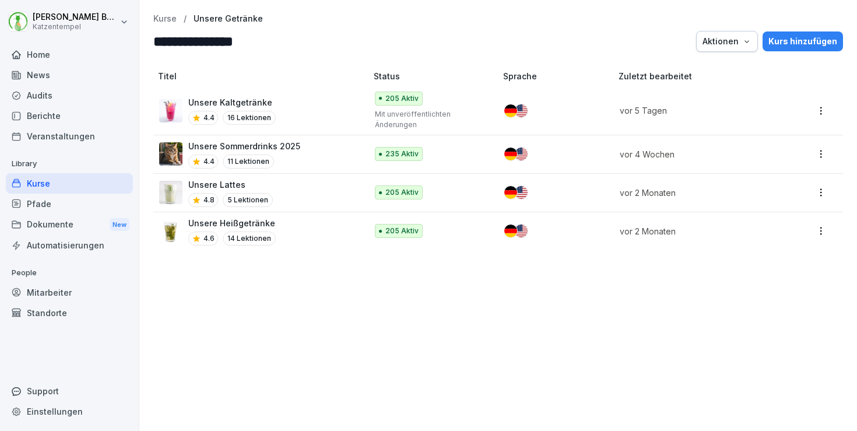
click at [297, 144] on p "Unsere Sommerdrinks 2025" at bounding box center [244, 146] width 112 height 12
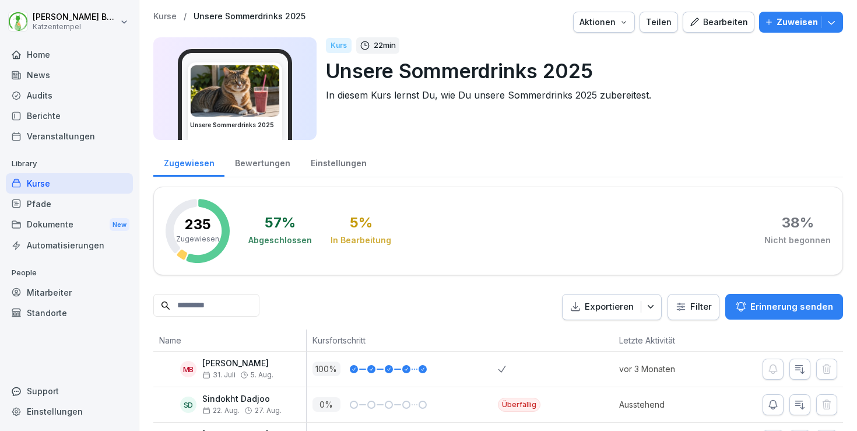
click at [716, 18] on div "Bearbeiten" at bounding box center [718, 22] width 59 height 13
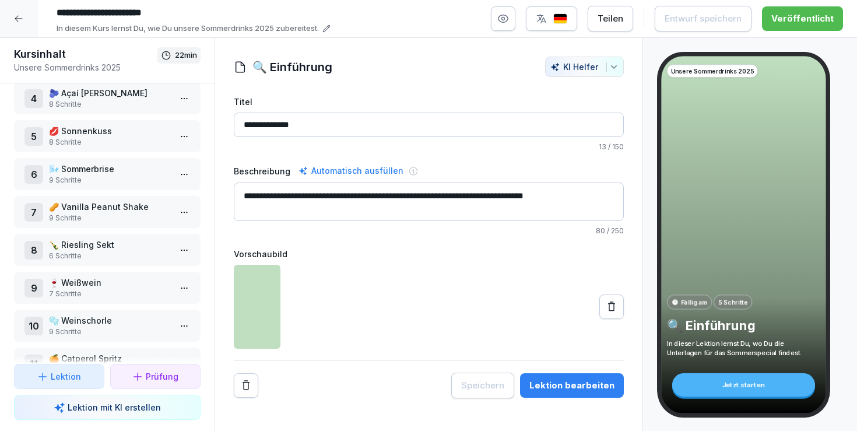
scroll to position [128, 0]
